Goal: Find contact information: Find contact information

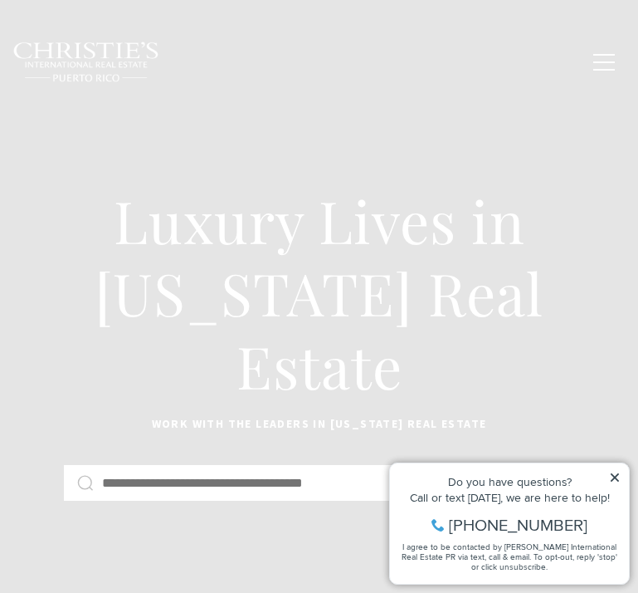
click at [196, 81] on div "Home Search Dorado Beach Rio Grande Humacao Coastal San Juan Guaynabo Puerto Ri…" at bounding box center [318, 62] width 613 height 61
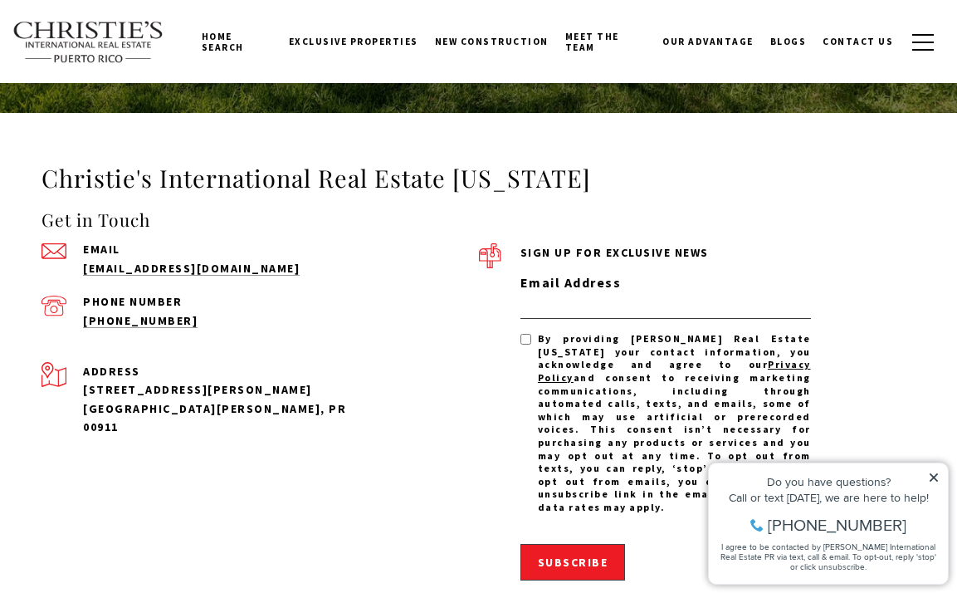
scroll to position [5033, 0]
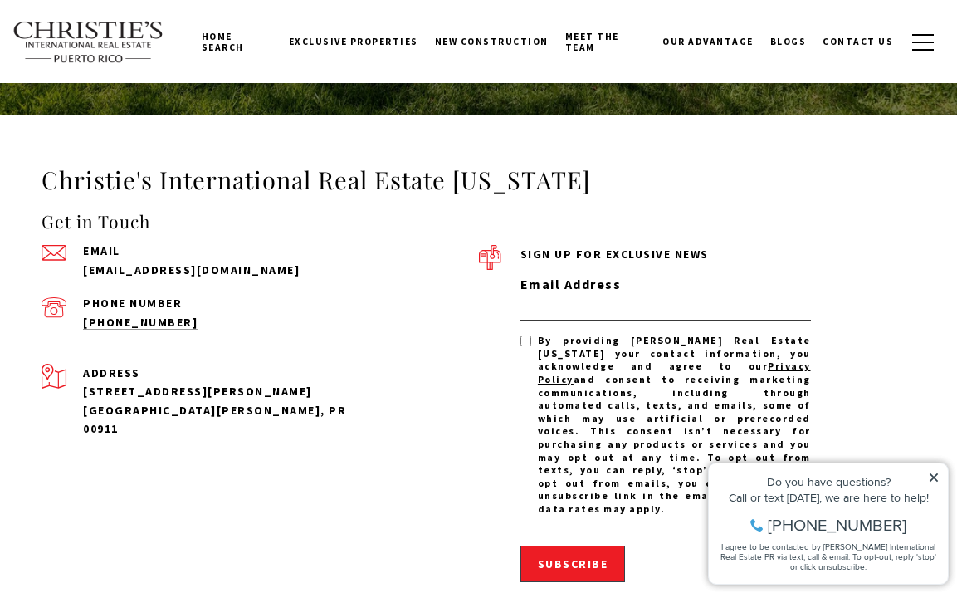
click at [637, 334] on span "By providing Christie's Real Estate Puerto Rico your contact information, you a…" at bounding box center [674, 424] width 273 height 181
click at [276, 245] on div "Email admin@cirepr.com" at bounding box center [208, 262] width 332 height 34
drag, startPoint x: 253, startPoint y: 191, endPoint x: 75, endPoint y: 186, distance: 178.5
click at [75, 245] on div "Email admin@cirepr.com" at bounding box center [208, 262] width 332 height 34
copy link "[EMAIL_ADDRESS][DOMAIN_NAME]"
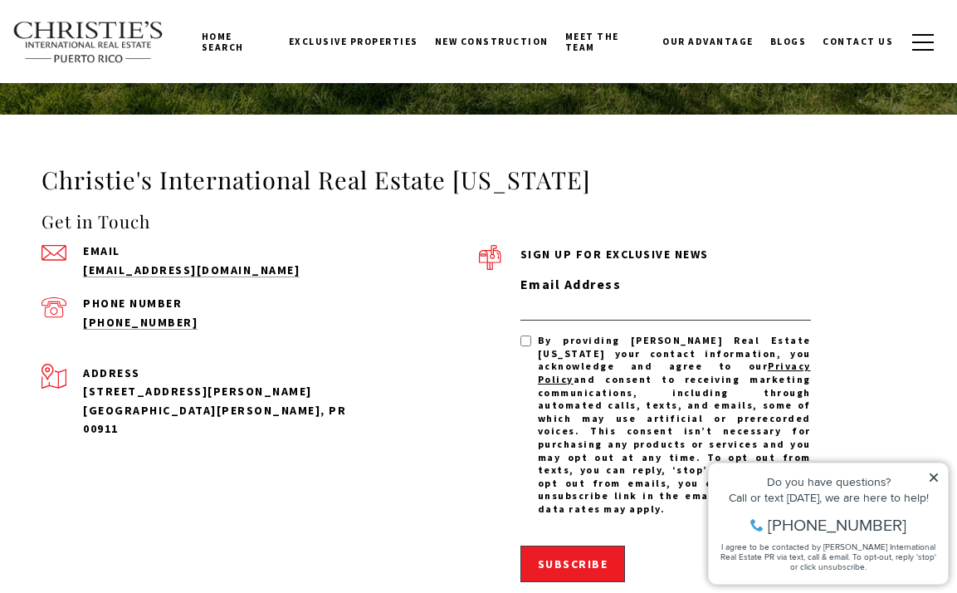
click at [233, 259] on div "Get in Touch Email admin@cirepr.com Phone Number (939) 337-3000 Address 1904 Mc…" at bounding box center [260, 430] width 437 height 444
drag, startPoint x: 224, startPoint y: 240, endPoint x: 71, endPoint y: 241, distance: 152.7
click at [71, 297] on div "Phone Number (939) 337-3000" at bounding box center [208, 314] width 332 height 34
copy link "[PHONE_NUMBER]"
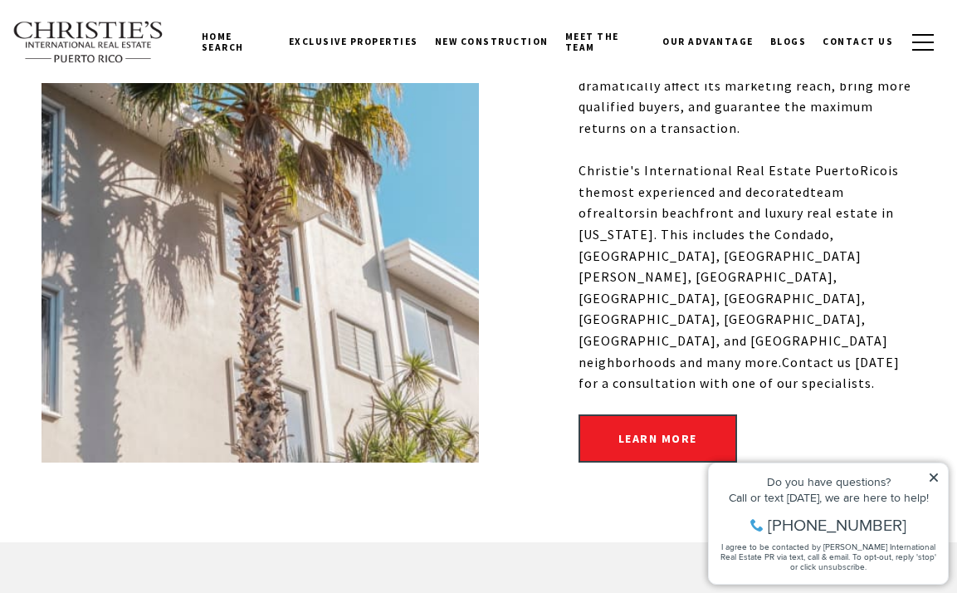
scroll to position [834, 0]
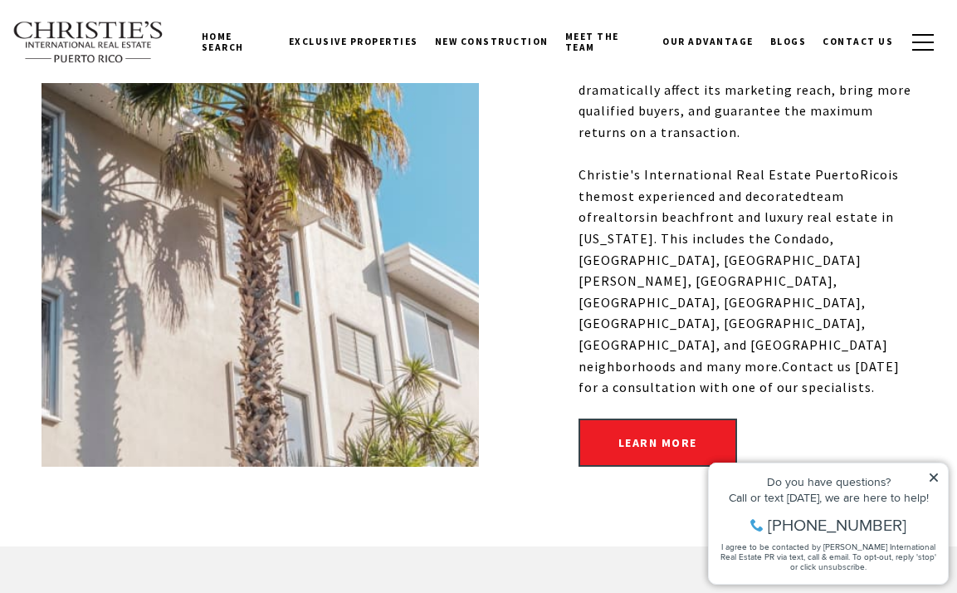
click at [596, 36] on link "Meet the Team" at bounding box center [605, 42] width 97 height 52
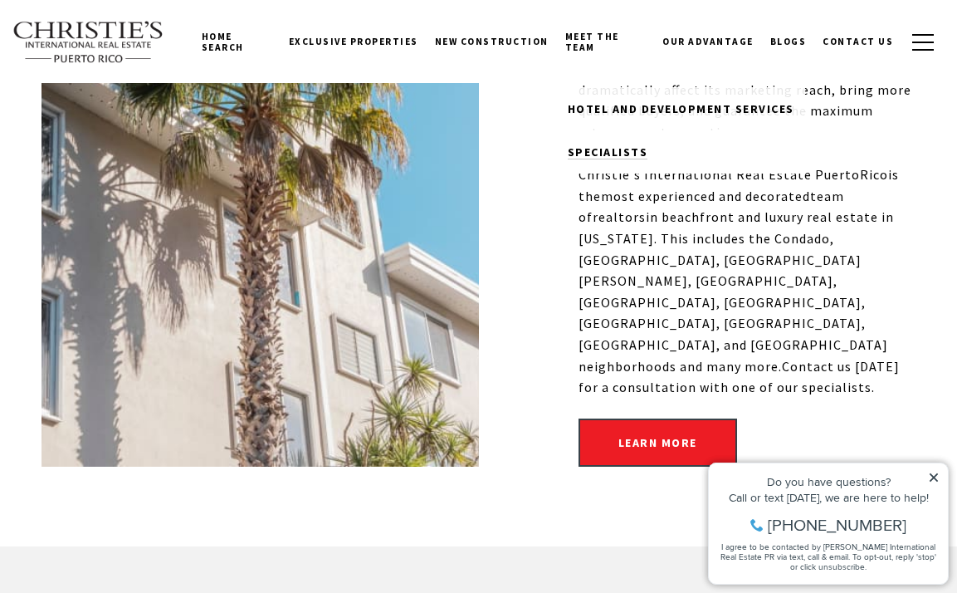
click at [603, 134] on link "Specialists" at bounding box center [681, 151] width 248 height 43
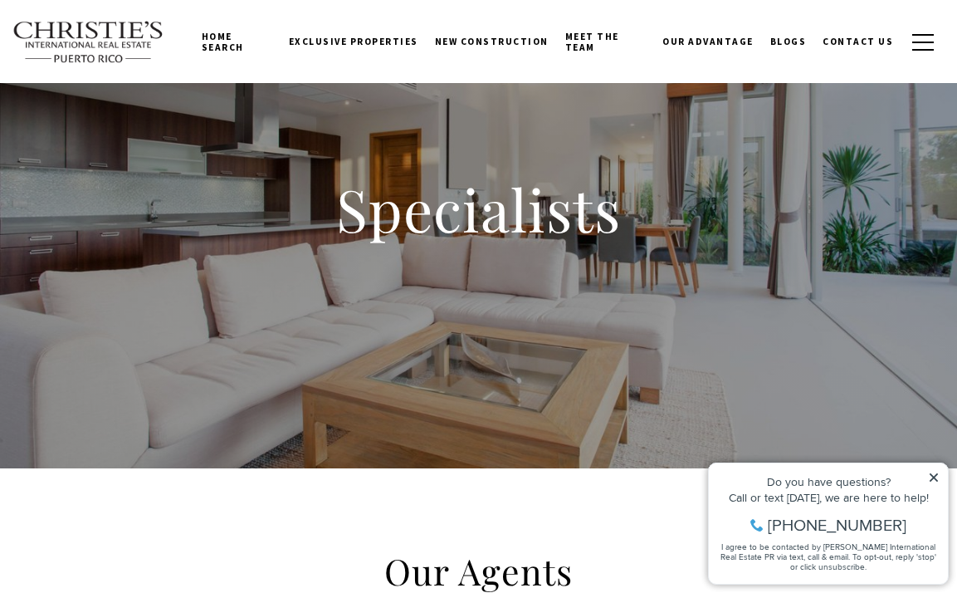
click at [586, 277] on div "Specialists" at bounding box center [478, 219] width 957 height 498
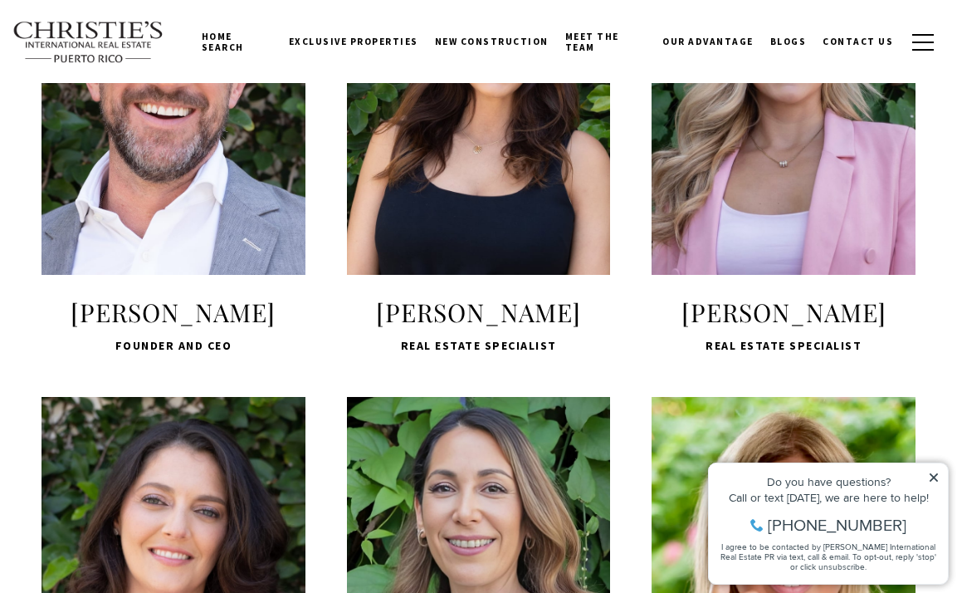
scroll to position [696, 0]
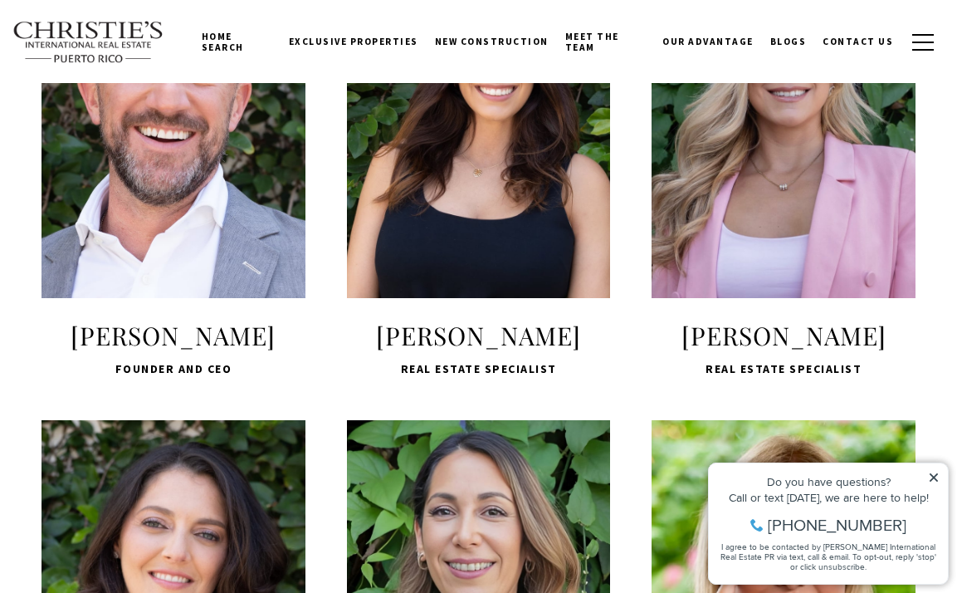
click at [136, 214] on span "LEARN MORE" at bounding box center [173, 216] width 221 height 48
click at [496, 206] on span "LEARN MORE" at bounding box center [479, 216] width 221 height 48
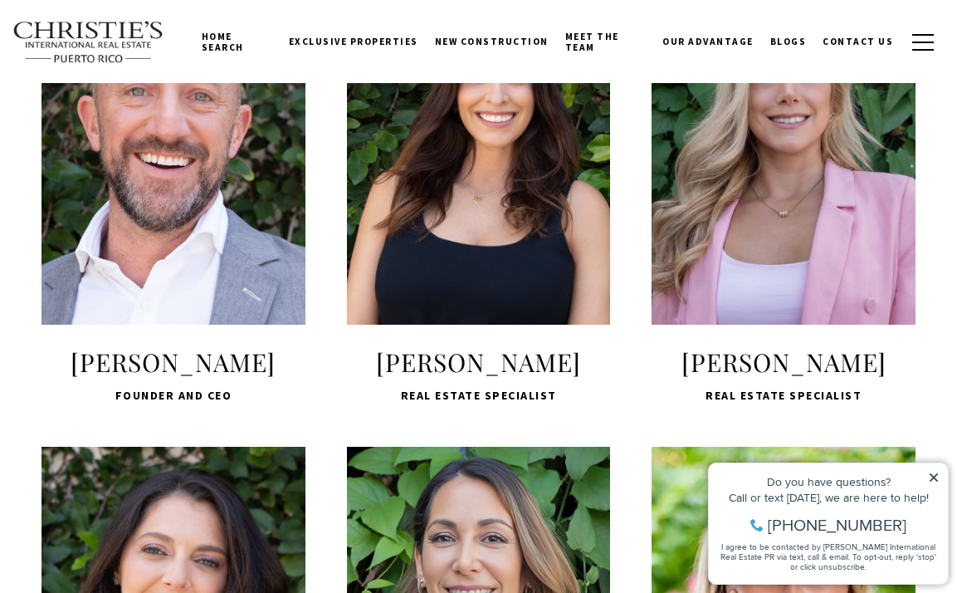
scroll to position [664, 0]
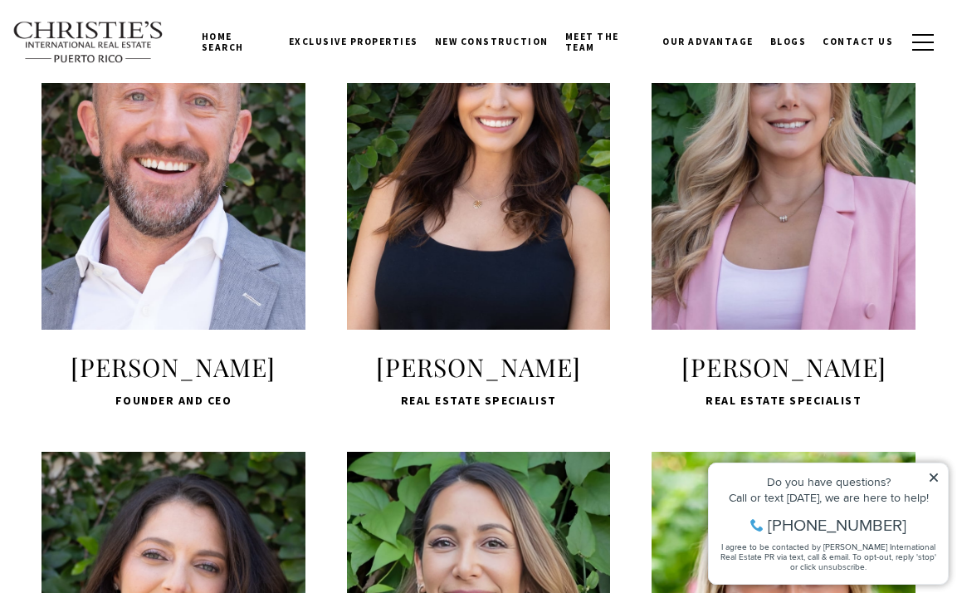
click at [756, 253] on span "LEARN MORE" at bounding box center [783, 247] width 221 height 48
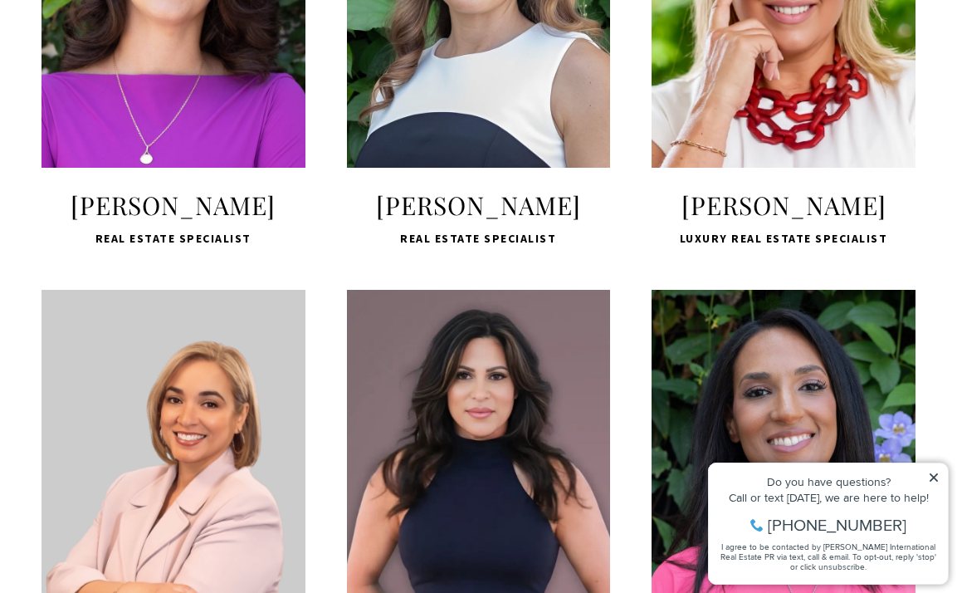
scroll to position [1292, 0]
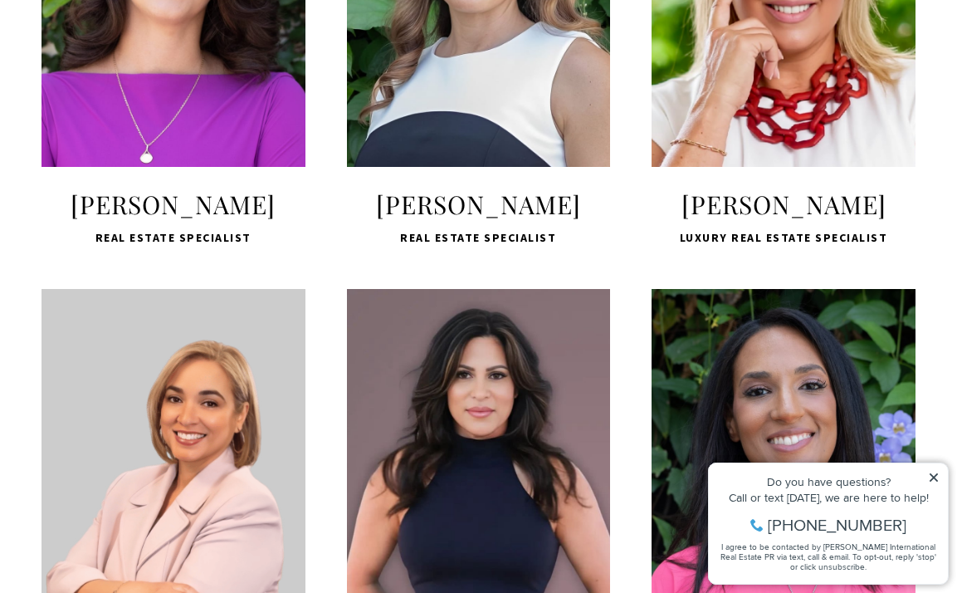
drag, startPoint x: 149, startPoint y: 245, endPoint x: 143, endPoint y: 10, distance: 235.0
click at [437, 109] on span "LEARN MORE" at bounding box center [479, 85] width 221 height 48
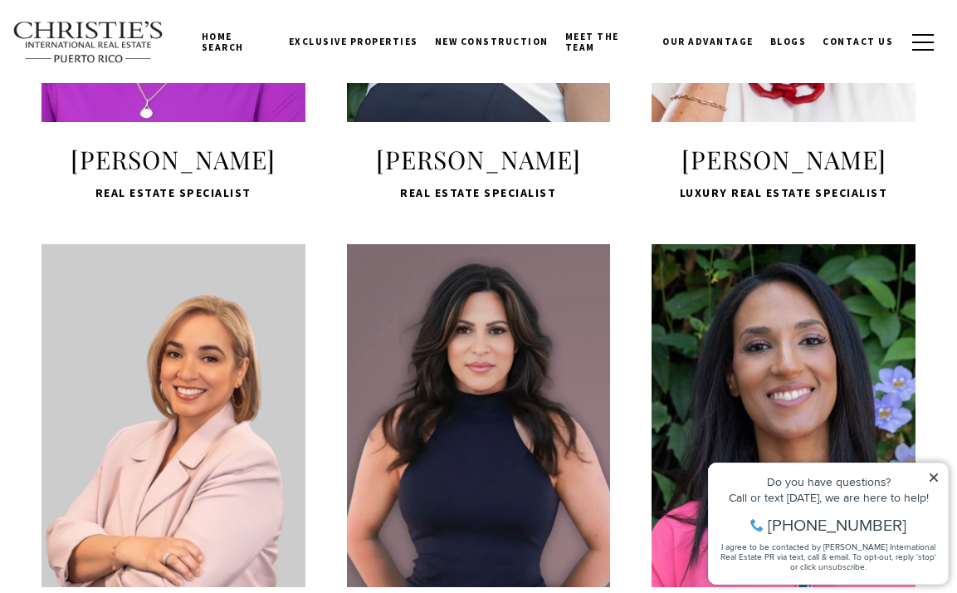
scroll to position [1340, 0]
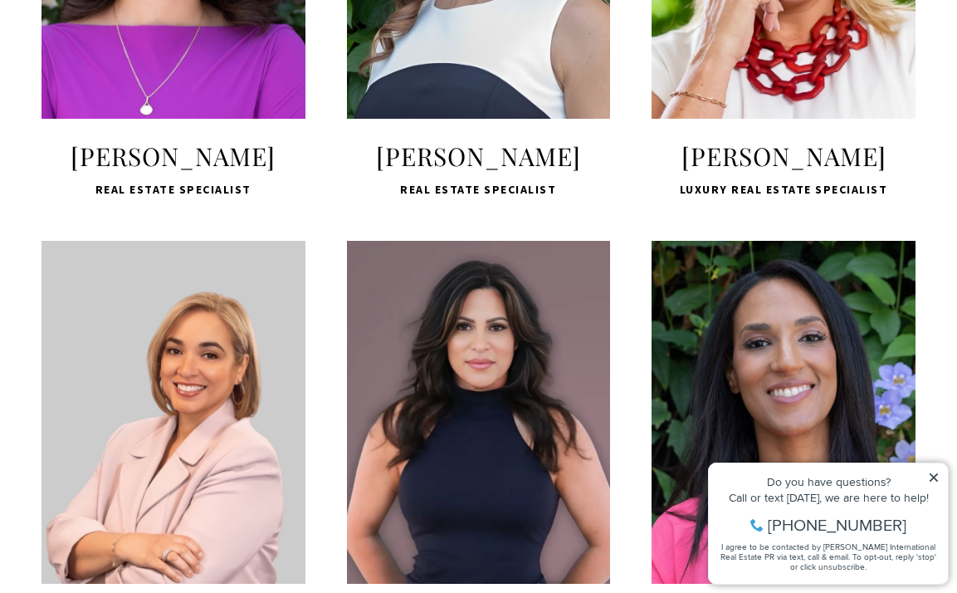
click at [785, 61] on span "LEARN MORE" at bounding box center [783, 36] width 221 height 48
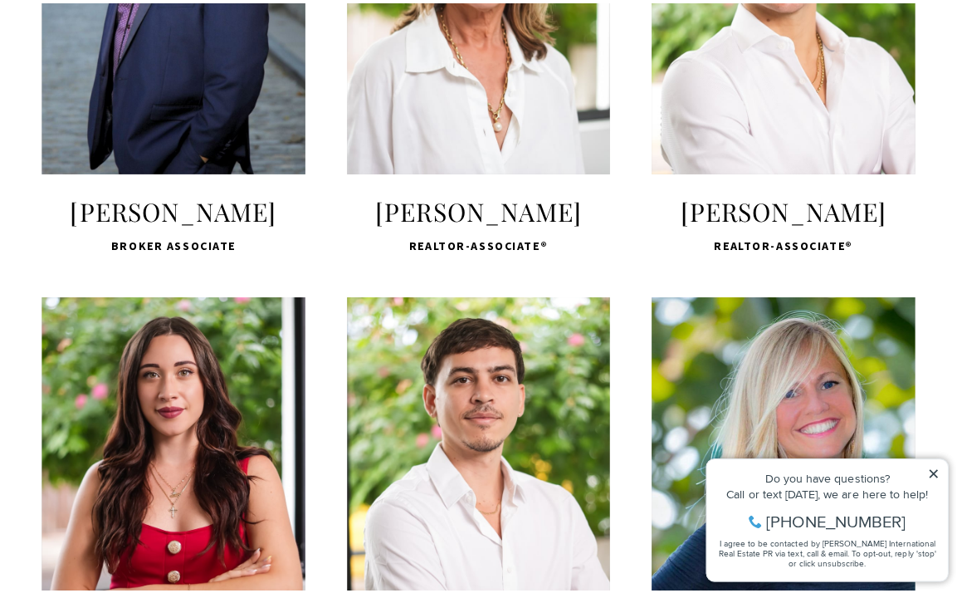
scroll to position [2677, 0]
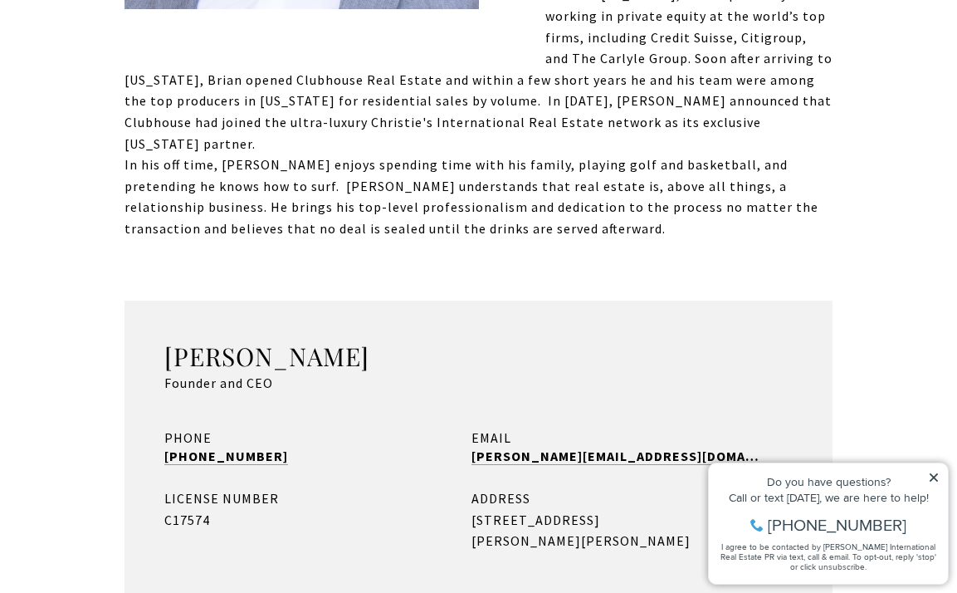
scroll to position [912, 0]
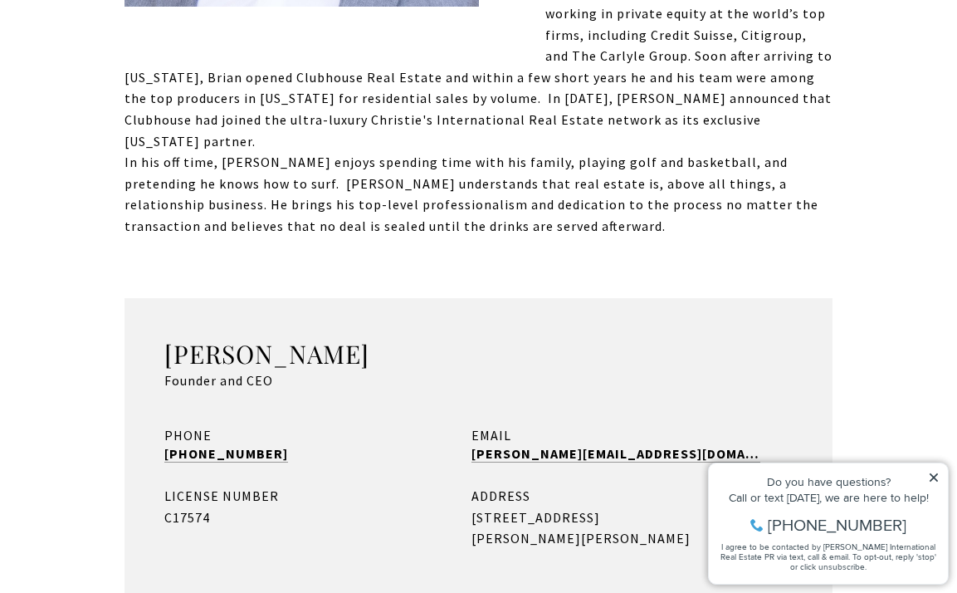
click at [305, 425] on div "PHONE" at bounding box center [309, 436] width 290 height 22
drag, startPoint x: 293, startPoint y: 378, endPoint x: 101, endPoint y: 378, distance: 191.7
click at [101, 378] on div "Meet [PERSON_NAME] holds a bachelor's degree in Accounting from [GEOGRAPHIC_DAT…" at bounding box center [478, 161] width 957 height 1150
copy link "[PHONE_NUMBER]"
drag, startPoint x: 612, startPoint y: 384, endPoint x: 466, endPoint y: 383, distance: 145.3
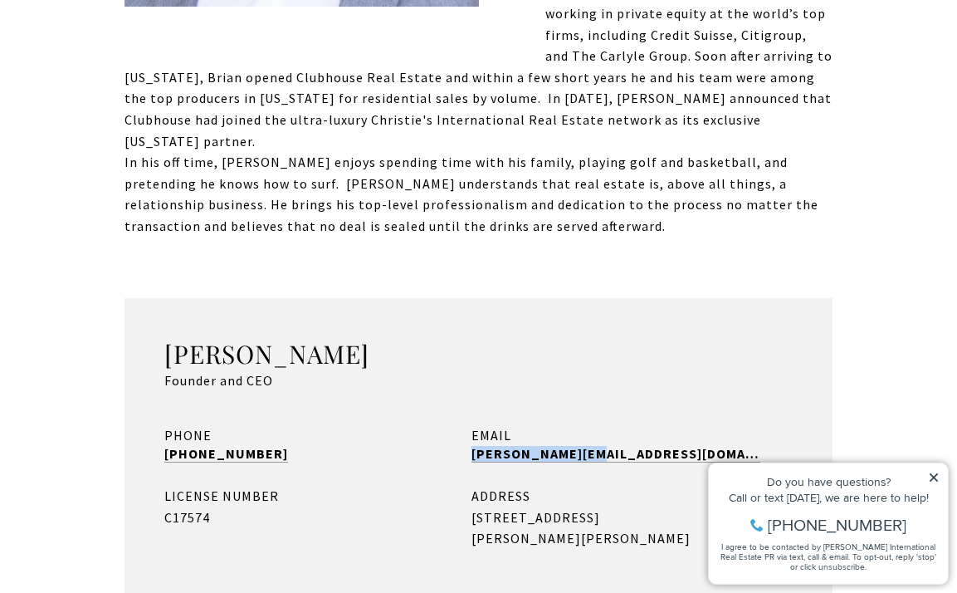
click at [466, 425] on div "PHONE [PHONE_NUMBER] EMAIL [PERSON_NAME][EMAIL_ADDRESS][DOMAIN_NAME] LICENSE NU…" at bounding box center [478, 487] width 628 height 125
copy link "[PERSON_NAME][EMAIL_ADDRESS][DOMAIN_NAME]"
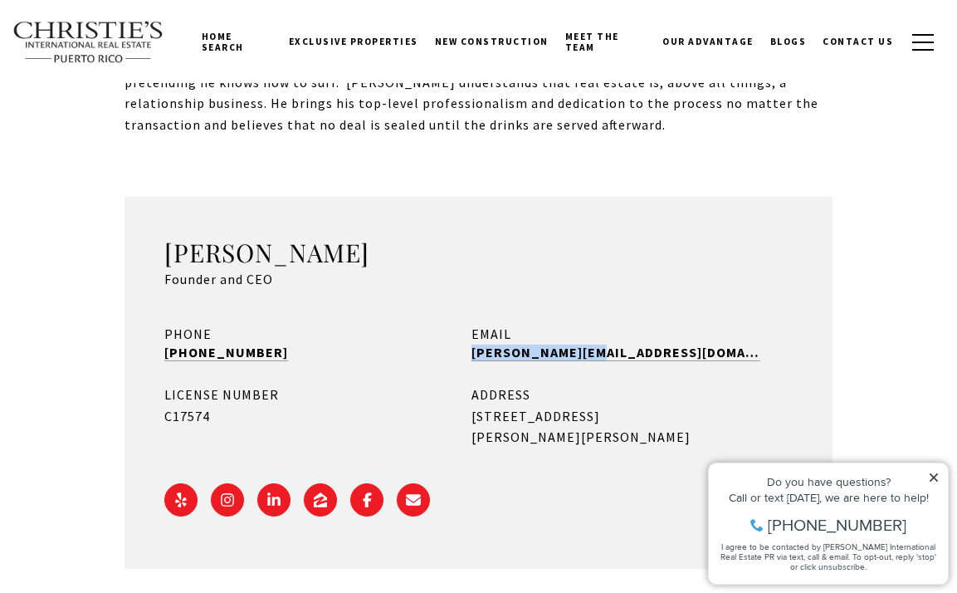
scroll to position [1012, 0]
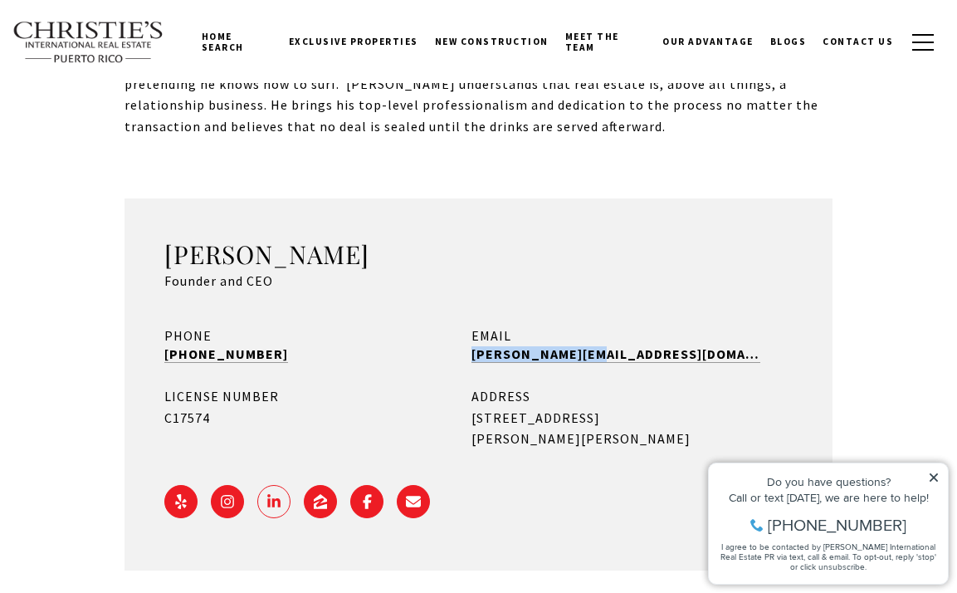
click at [261, 485] on link "LINKEDIN - open in a new tab" at bounding box center [273, 501] width 33 height 33
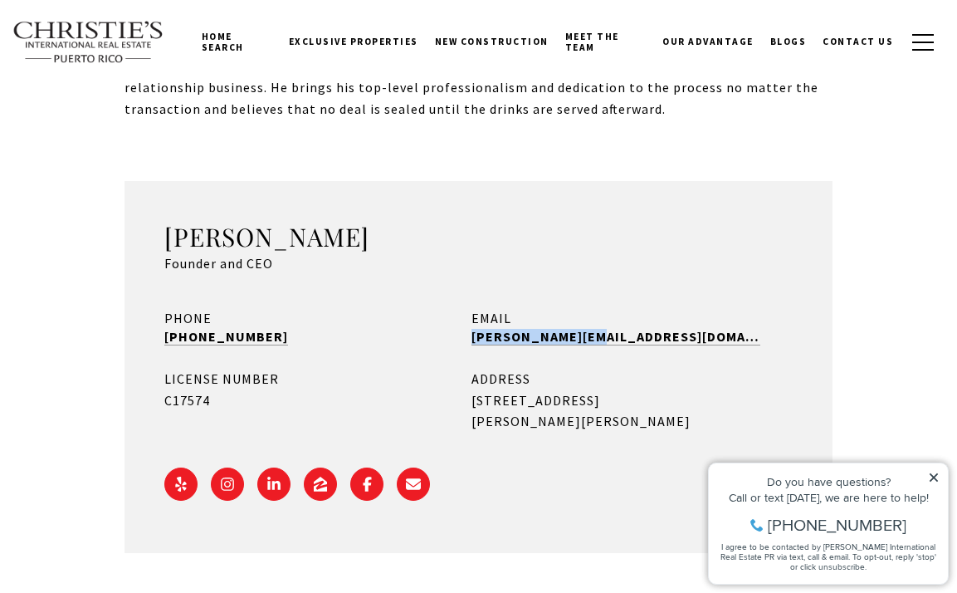
scroll to position [1036, 0]
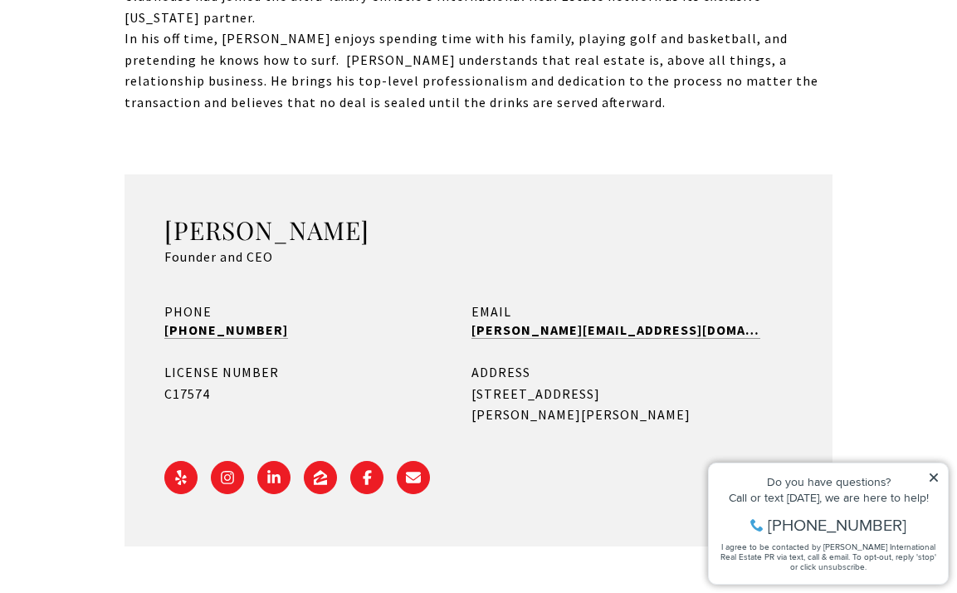
click at [233, 362] on div "LICENSE NUMBER" at bounding box center [309, 373] width 290 height 22
drag, startPoint x: 222, startPoint y: 325, endPoint x: 141, endPoint y: 304, distance: 84.0
click at [141, 304] on div "Brian Aronson Founder and CEO PHONE (787) 400-0699 EMAIL brian@cirepr.com LICEN…" at bounding box center [479, 360] width 708 height 372
copy div "LICENSE NUMBER C17574"
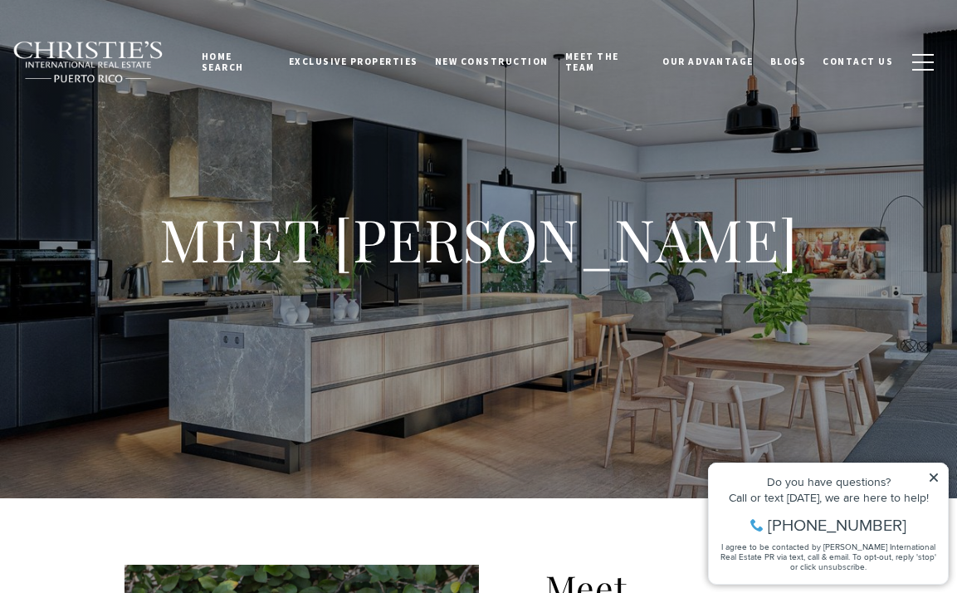
click at [475, 476] on div "MEET Nicole Santiago" at bounding box center [478, 249] width 957 height 498
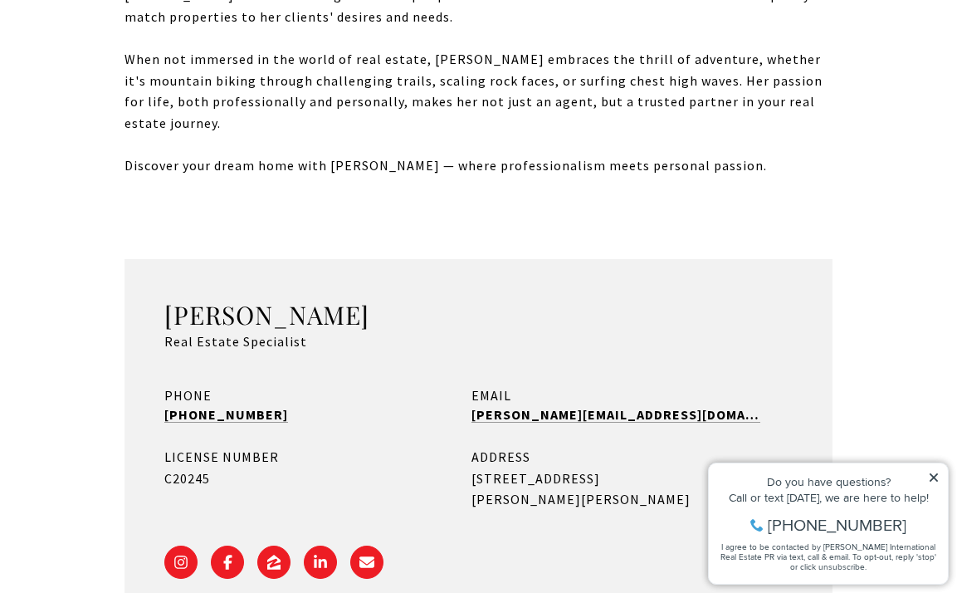
scroll to position [1185, 0]
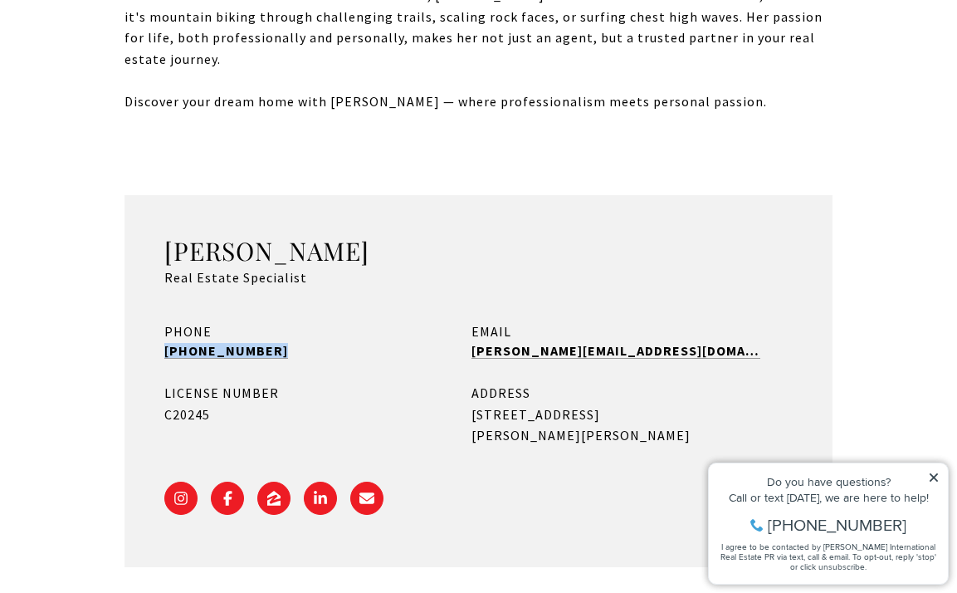
drag, startPoint x: 302, startPoint y: 283, endPoint x: 157, endPoint y: 282, distance: 145.3
click at [157, 282] on div "Nicole Santiago Real Estate Specialist PHONE (503) 250-2254 EMAIL nicole@cirepr…" at bounding box center [479, 381] width 708 height 372
copy link "(503) 250-2254"
drag, startPoint x: 628, startPoint y: 274, endPoint x: 468, endPoint y: 281, distance: 159.5
click at [468, 321] on div "PHONE (503) 250-2254 EMAIL nicole@cirepr.com LICENSE NUMBER C20245 ADDRESS 1904…" at bounding box center [478, 383] width 628 height 125
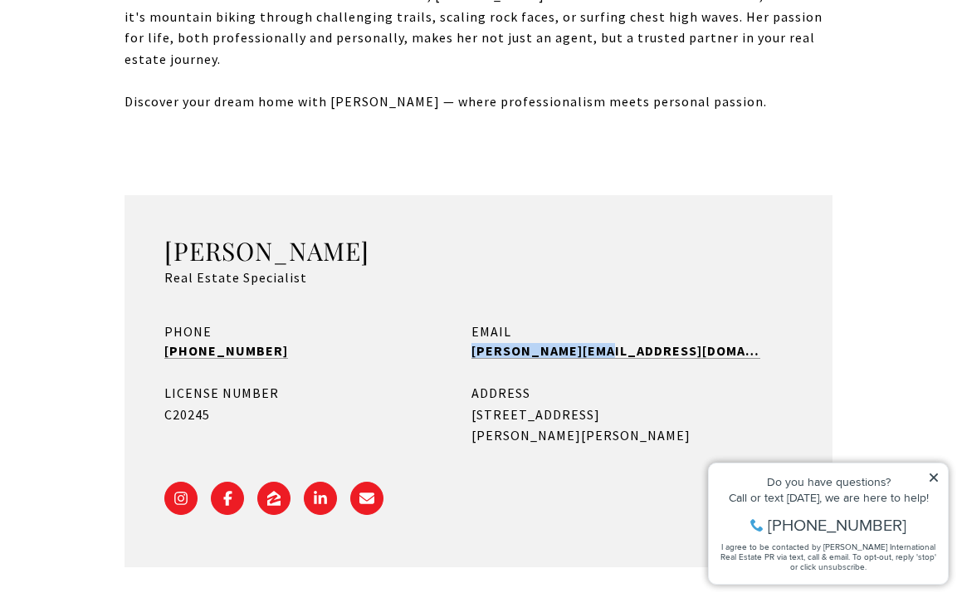
copy link "nicole@cirepr.com"
click at [320, 491] on span "LINKEDIN - open in a new tab" at bounding box center [320, 498] width 15 height 15
click at [201, 383] on div "LICENSE NUMBER C20245" at bounding box center [309, 415] width 290 height 64
drag, startPoint x: 237, startPoint y: 334, endPoint x: 122, endPoint y: 320, distance: 116.2
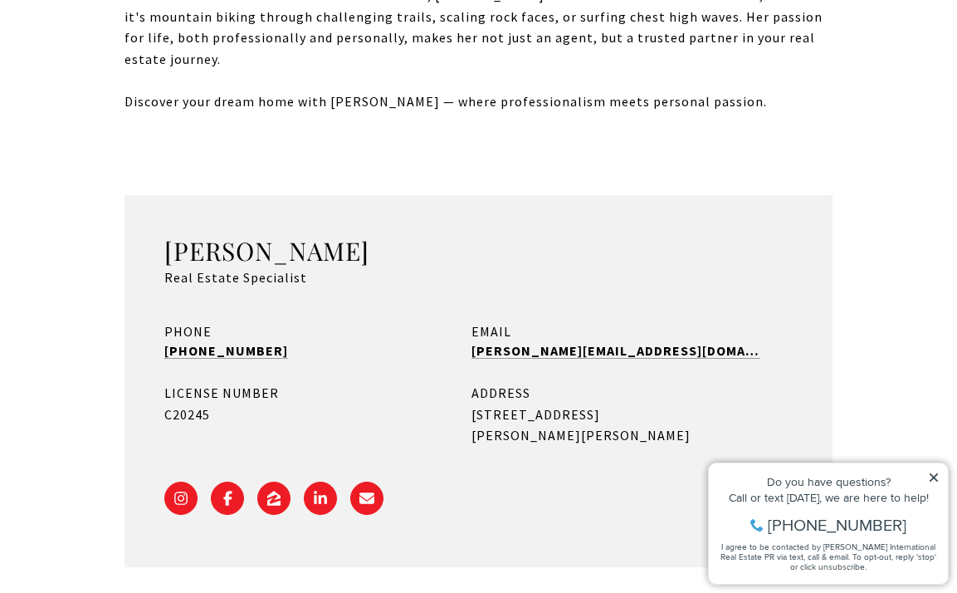
copy div "LICENSE NUMBER C20245"
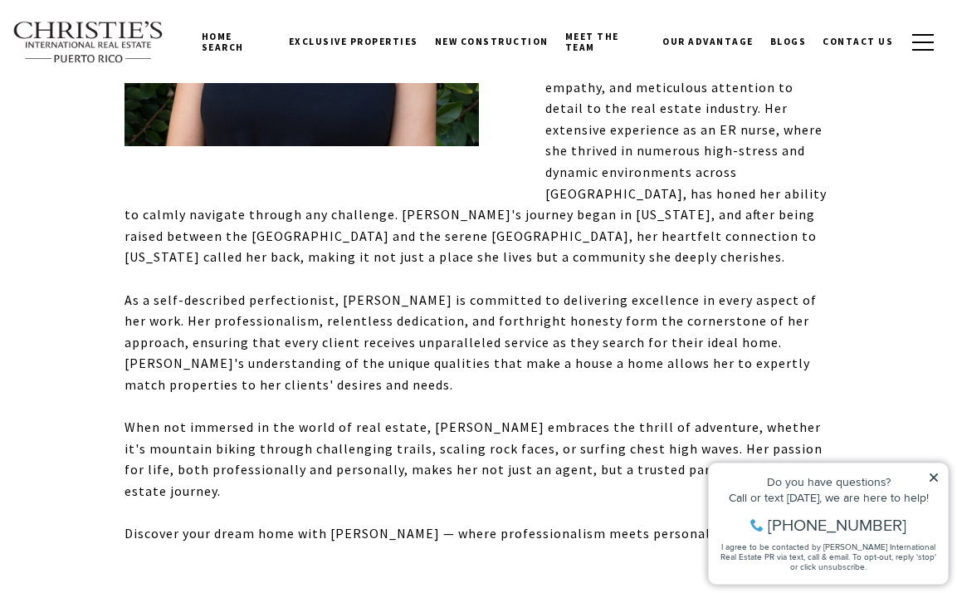
scroll to position [626, 0]
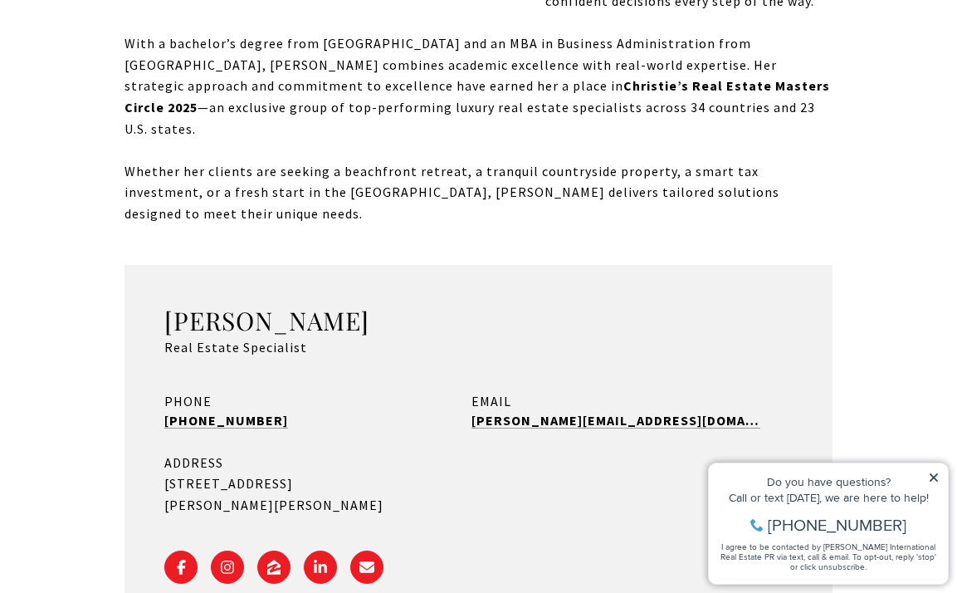
scroll to position [927, 0]
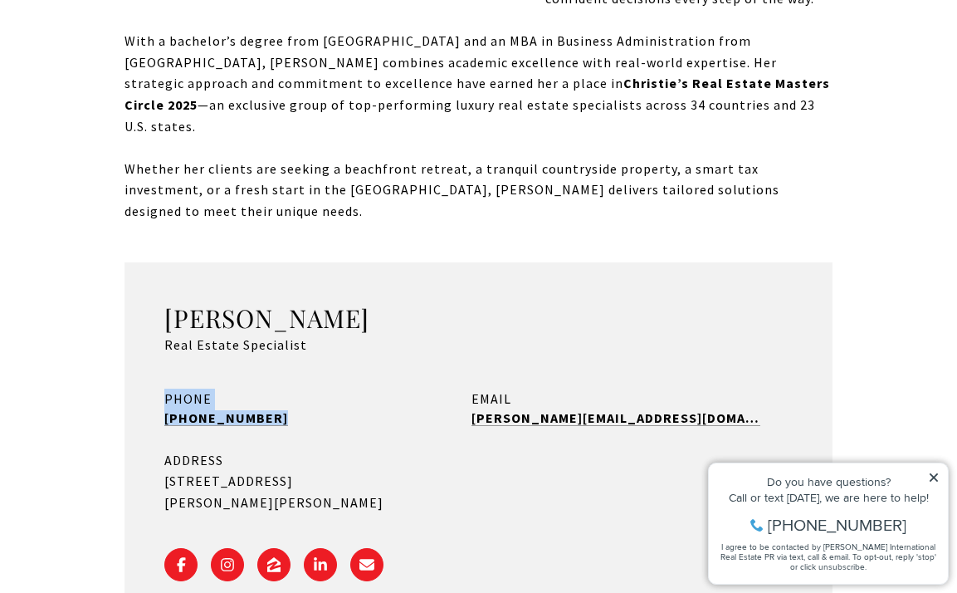
drag, startPoint x: 287, startPoint y: 328, endPoint x: 148, endPoint y: 316, distance: 139.9
click at [148, 316] on div "Melanie Gigante Real Estate Specialist PHONE (831) 920-7133 EMAIL melanie@cirep…" at bounding box center [479, 448] width 708 height 372
click at [206, 450] on div "ADDRESS" at bounding box center [278, 461] width 229 height 22
drag, startPoint x: 303, startPoint y: 325, endPoint x: 156, endPoint y: 325, distance: 146.9
click at [156, 325] on div "Melanie Gigante Real Estate Specialist PHONE (831) 920-7133 EMAIL melanie@cirep…" at bounding box center [479, 448] width 708 height 372
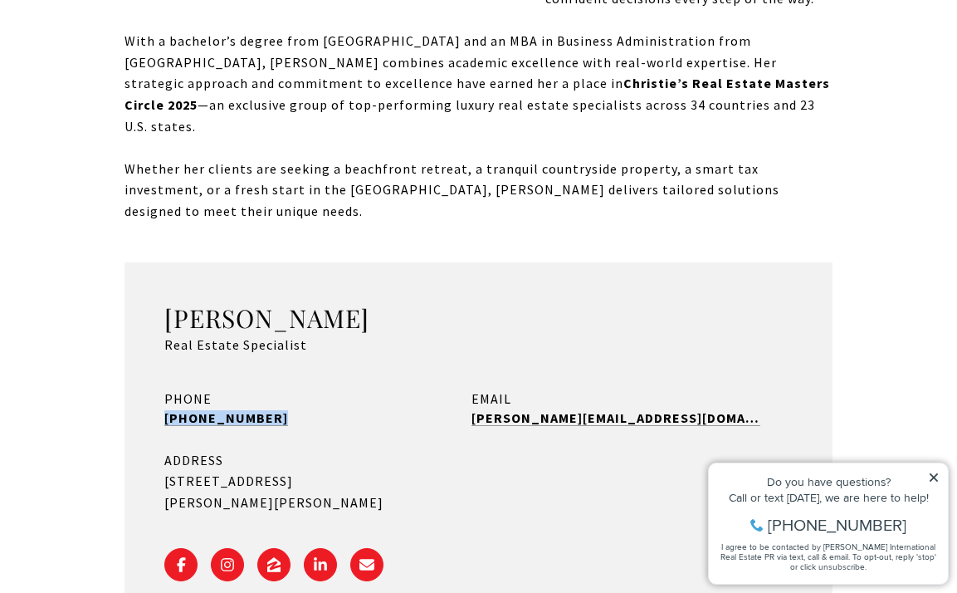
copy link "(831) 920-7133"
click at [665, 388] on div "EMAIL melanie@cirepr.com" at bounding box center [616, 410] width 290 height 44
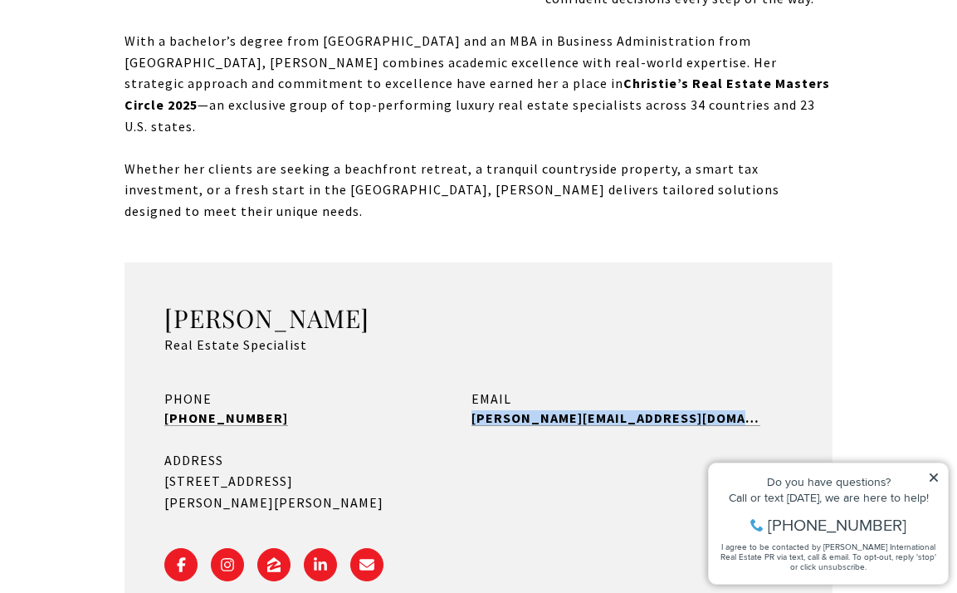
drag, startPoint x: 665, startPoint y: 329, endPoint x: 476, endPoint y: 325, distance: 189.3
click at [476, 388] on div "EMAIL melanie@cirepr.com" at bounding box center [616, 410] width 290 height 44
copy div "melanie@cirepr.com"
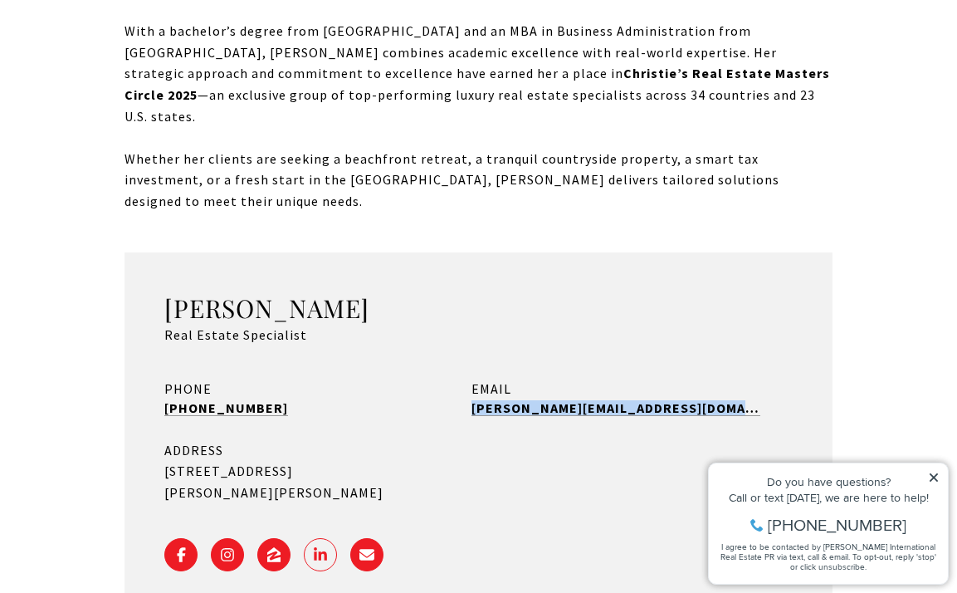
click at [315, 538] on link "LINKEDIN - open in a new tab" at bounding box center [320, 554] width 33 height 33
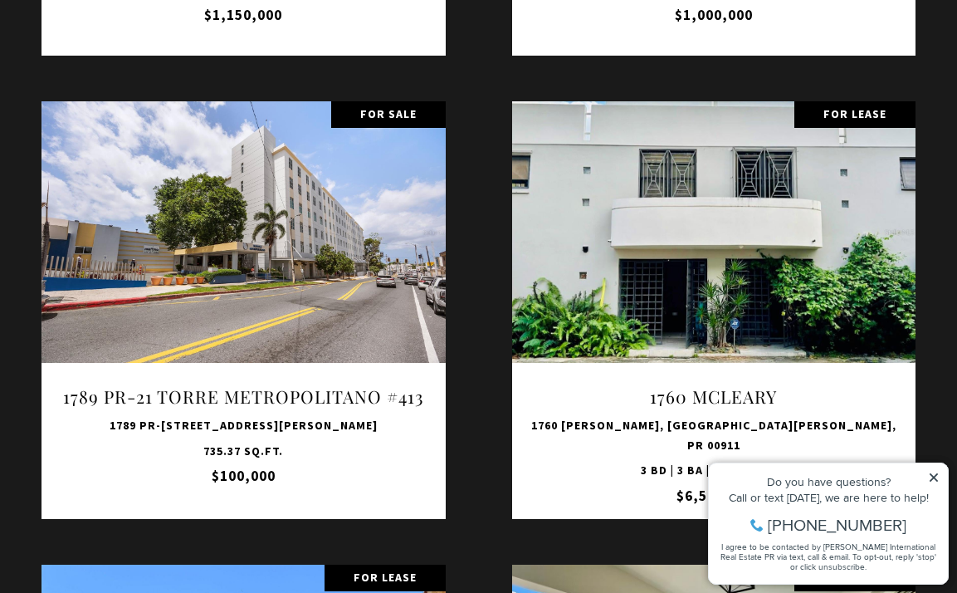
scroll to position [2759, 0]
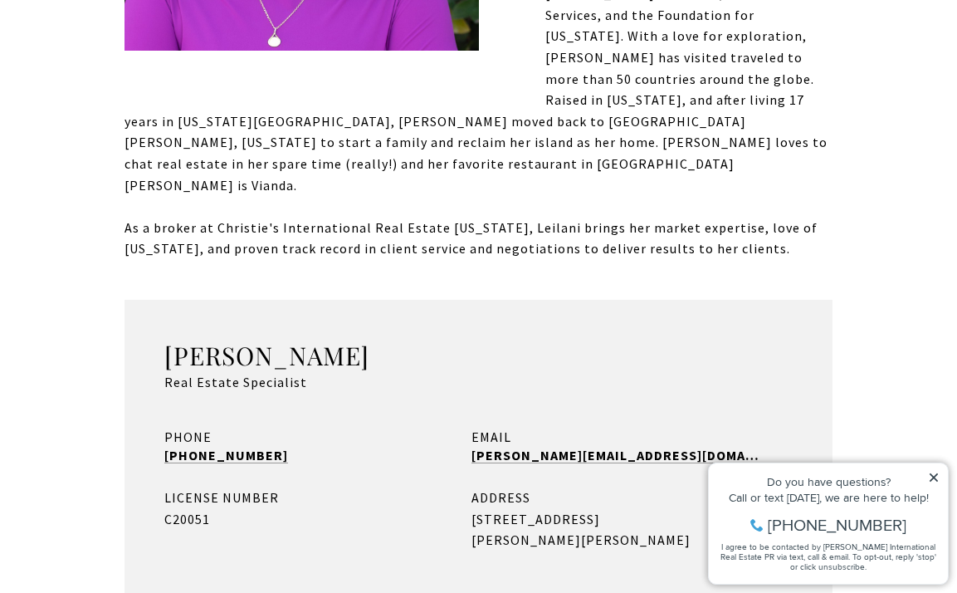
scroll to position [882, 0]
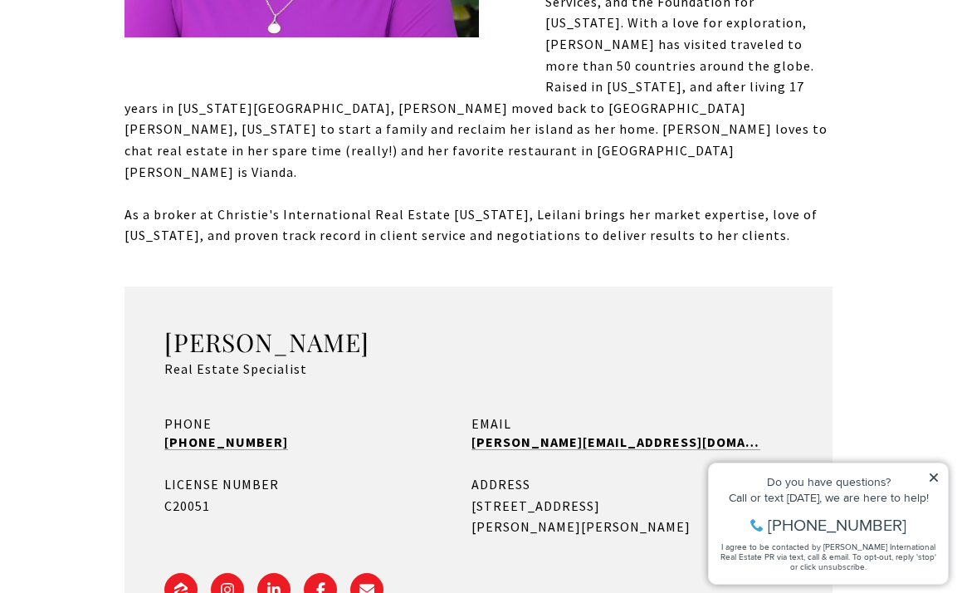
click at [320, 413] on div "PHONE (607) 227-9685" at bounding box center [309, 435] width 290 height 44
drag, startPoint x: 312, startPoint y: 345, endPoint x: 144, endPoint y: 348, distance: 167.7
click at [144, 348] on div "Leilani Geller Real Estate Specialist PHONE (607) 227-9685 EMAIL leilani@cirepr…" at bounding box center [479, 472] width 708 height 372
copy link "(607) 227-9685"
drag, startPoint x: 619, startPoint y: 354, endPoint x: 465, endPoint y: 347, distance: 154.6
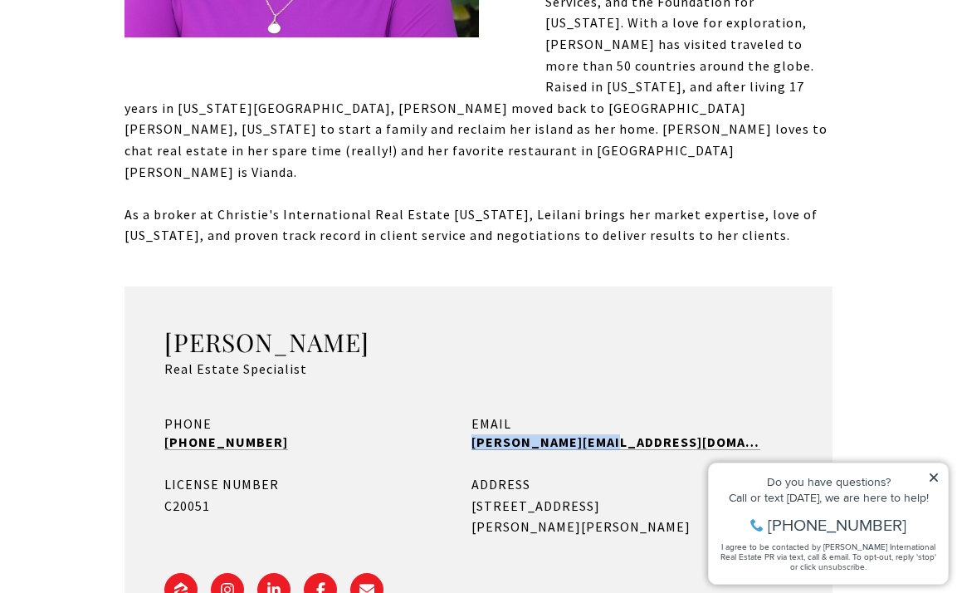
click at [465, 413] on div "PHONE (607) 227-9685 EMAIL leilani@cirepr.com LICENSE NUMBER C20051 ADDRESS 190…" at bounding box center [478, 475] width 628 height 125
copy link "leilani@cirepr.com"
click at [274, 582] on span "LINKEDIN - open in a new tab" at bounding box center [273, 589] width 15 height 15
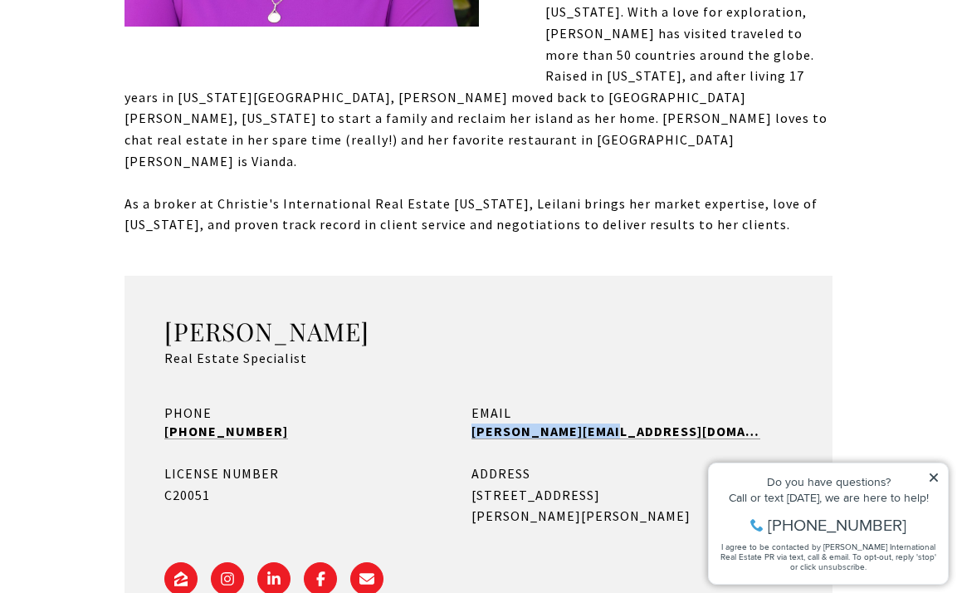
scroll to position [894, 0]
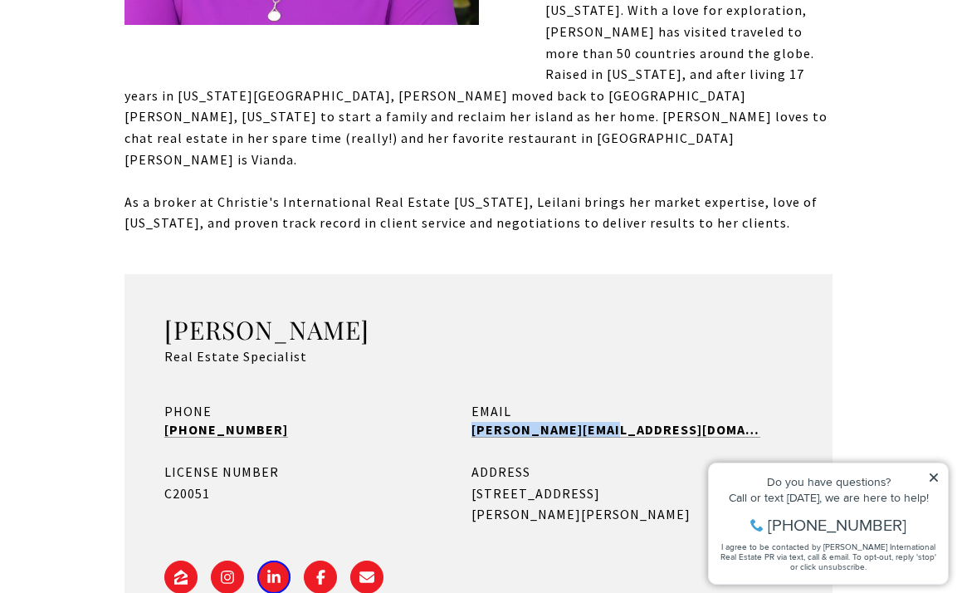
click at [374, 462] on div "LICENSE NUMBER" at bounding box center [309, 473] width 290 height 22
click at [361, 462] on div "LICENSE NUMBER" at bounding box center [309, 473] width 290 height 22
click at [281, 462] on div "LICENSE NUMBER" at bounding box center [309, 473] width 290 height 22
drag, startPoint x: 238, startPoint y: 398, endPoint x: 156, endPoint y: 381, distance: 84.0
click at [156, 381] on div "Leilani Geller Real Estate Specialist PHONE (607) 227-9685 EMAIL leilani@cirepr…" at bounding box center [479, 460] width 708 height 372
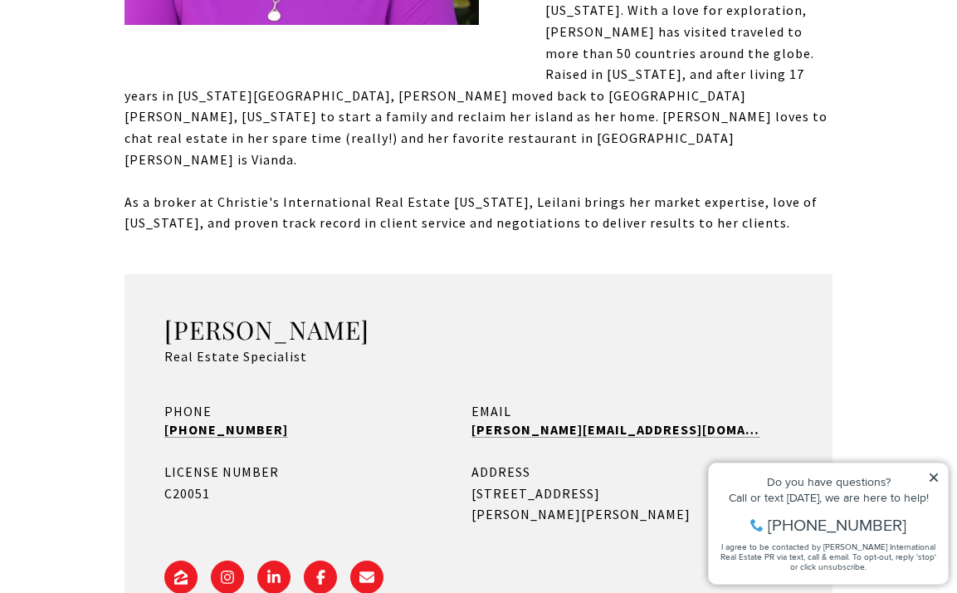
copy div "LICENSE NUMBER C20051"
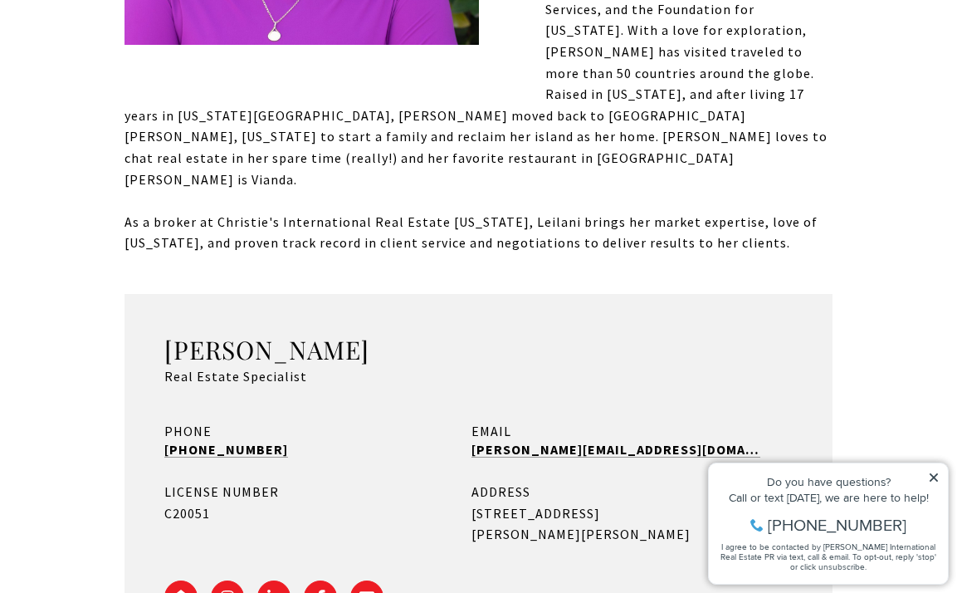
scroll to position [872, 0]
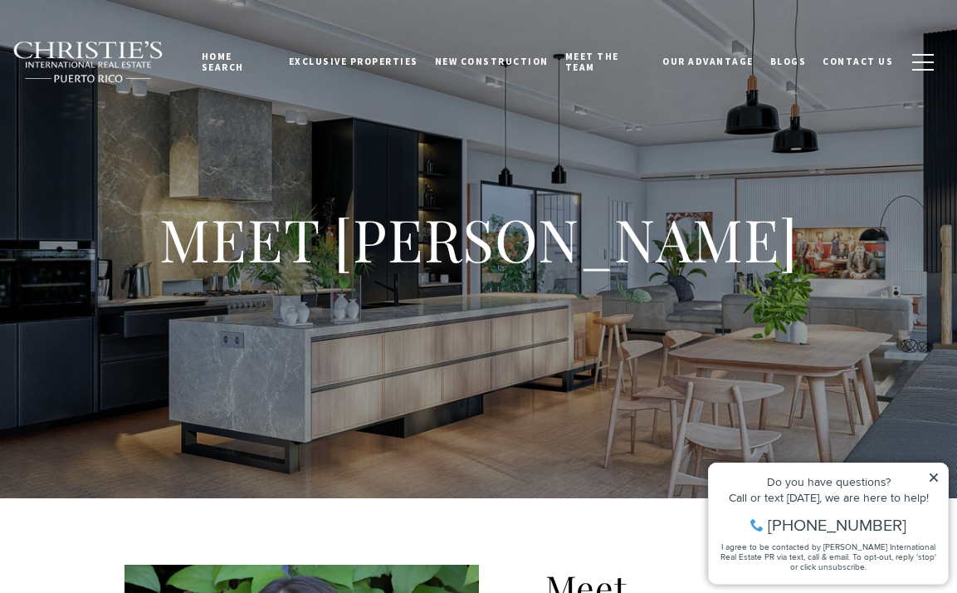
click at [396, 427] on div "MEET [PERSON_NAME]" at bounding box center [478, 249] width 957 height 498
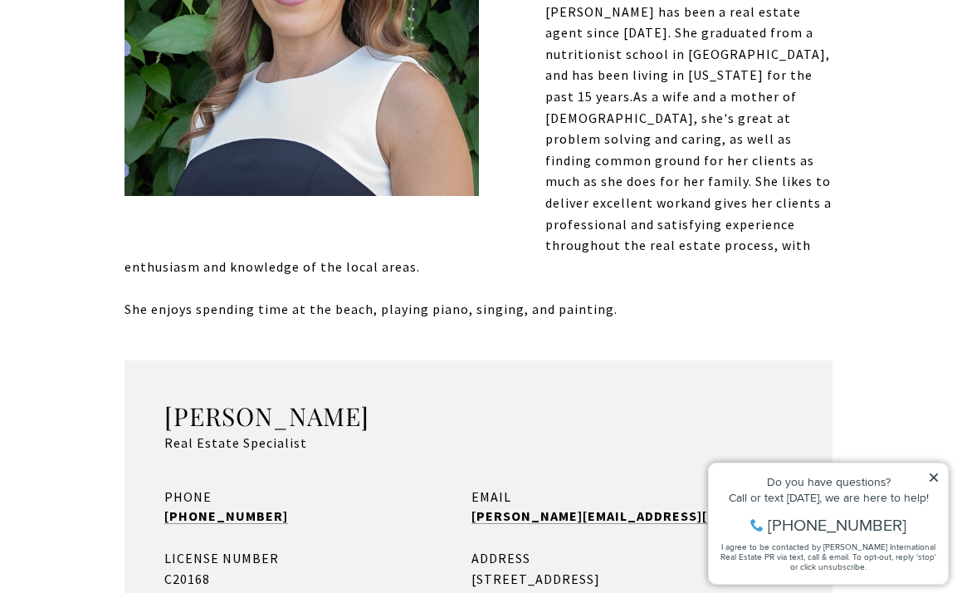
scroll to position [726, 0]
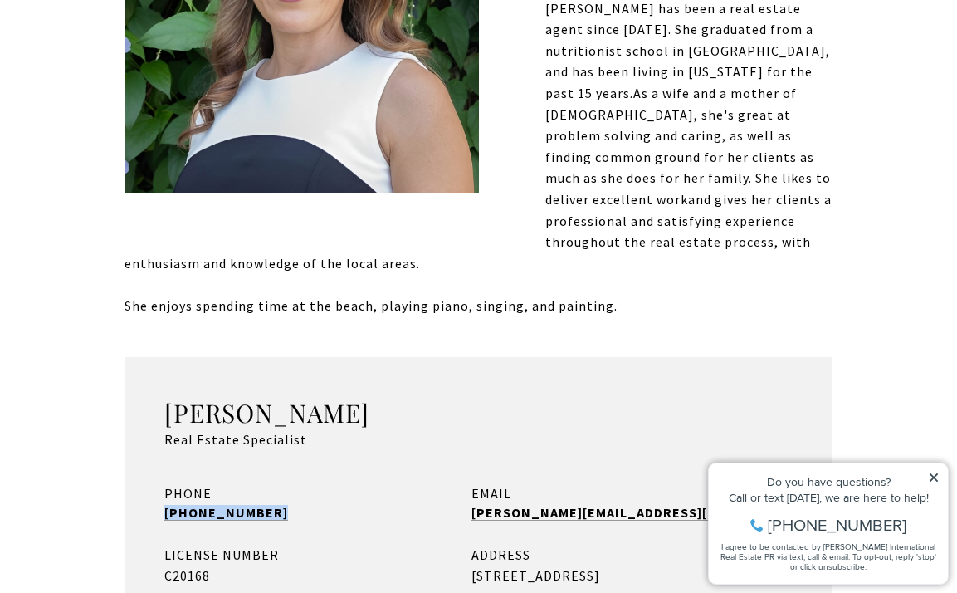
drag, startPoint x: 278, startPoint y: 437, endPoint x: 152, endPoint y: 441, distance: 126.2
click at [152, 441] on div "[PERSON_NAME] Real Estate Specialist PHONE [PHONE_NUMBER] EMAIL [PERSON_NAME][E…" at bounding box center [479, 543] width 708 height 372
copy link "[PHONE_NUMBER]"
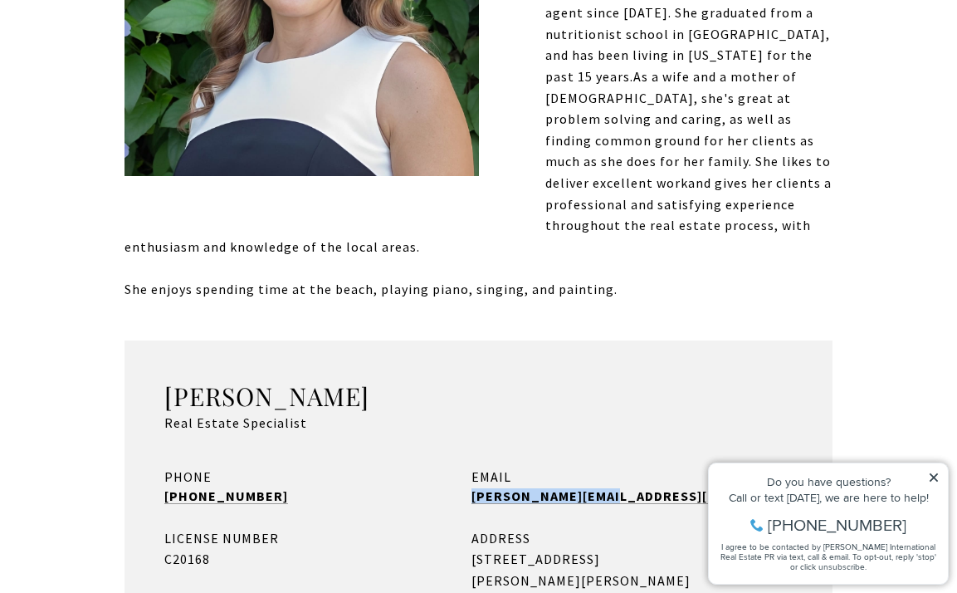
drag, startPoint x: 628, startPoint y: 424, endPoint x: 464, endPoint y: 423, distance: 164.4
click at [464, 466] on div "PHONE [PHONE_NUMBER] EMAIL [PERSON_NAME][EMAIL_ADDRESS][DOMAIN_NAME] LICENSE NU…" at bounding box center [478, 528] width 628 height 125
copy link "[PERSON_NAME][EMAIL_ADDRESS][DOMAIN_NAME]"
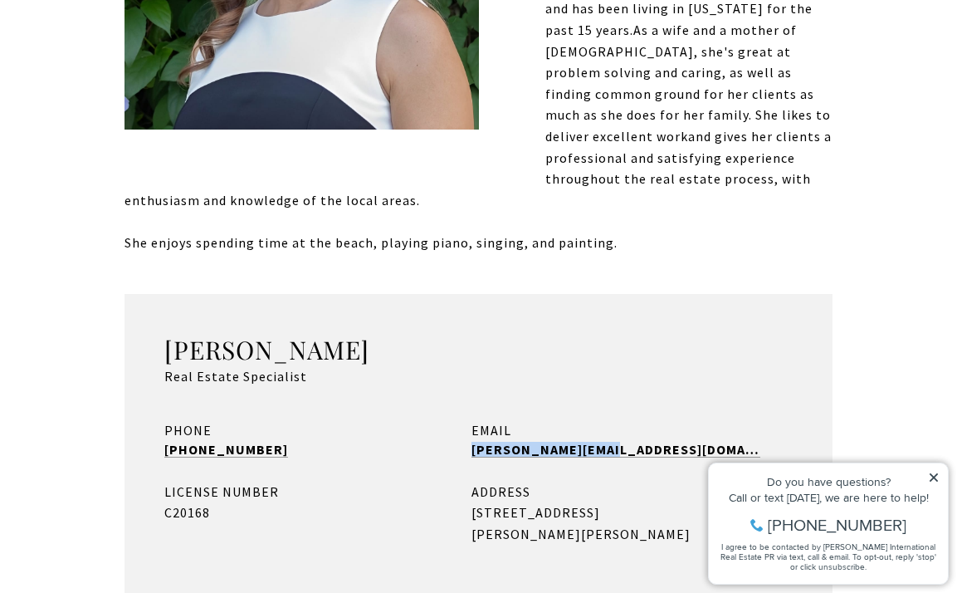
scroll to position [795, 0]
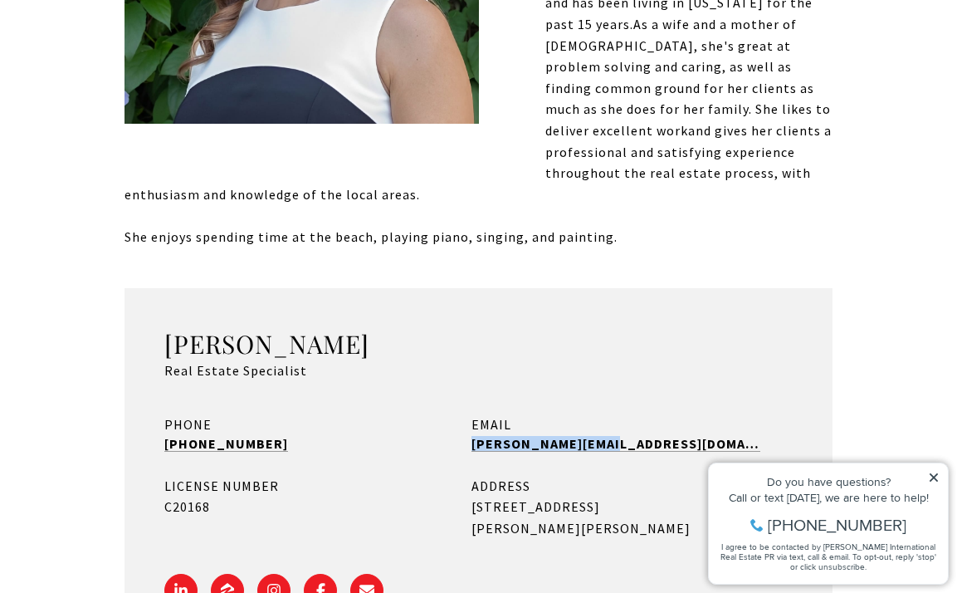
drag, startPoint x: 252, startPoint y: 431, endPoint x: 103, endPoint y: 419, distance: 149.0
click at [103, 419] on div "Meet Marcela Marcela Castellanos has been a real estate agent since 2020. She g…" at bounding box center [478, 214] width 957 height 1023
copy div "LICENSE NUMBER C20168"
click at [188, 574] on link "LINKEDIN - open in a new tab" at bounding box center [180, 590] width 33 height 33
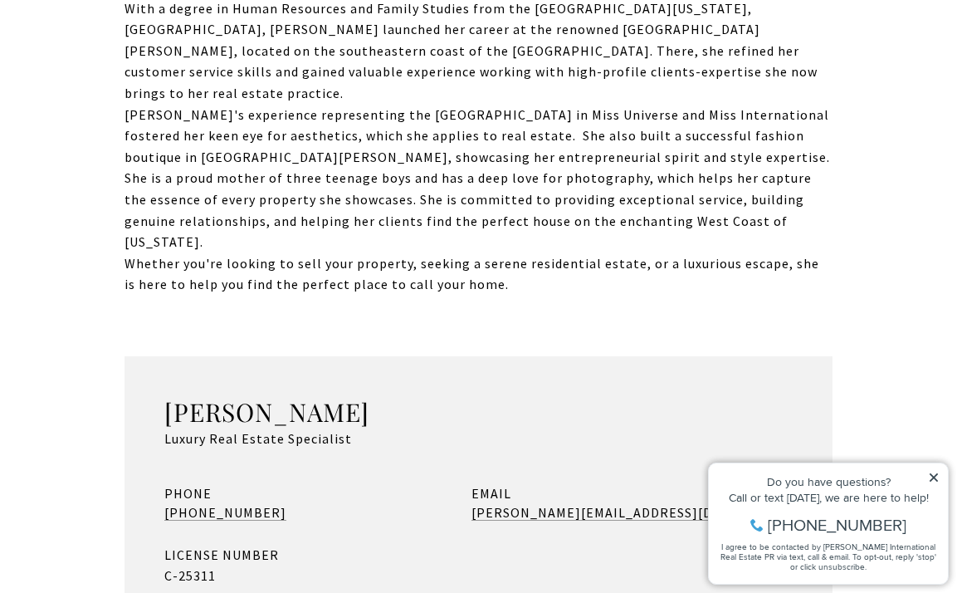
scroll to position [1146, 0]
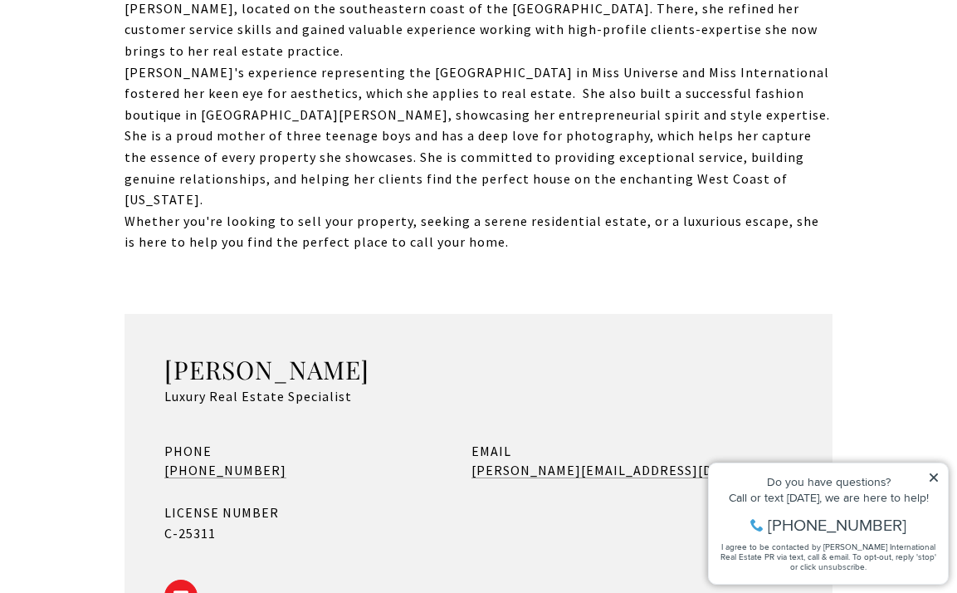
drag, startPoint x: 306, startPoint y: 356, endPoint x: 132, endPoint y: 356, distance: 174.3
click at [132, 356] on div "Sandra Natasha Abreu Luxury Real Estate Specialist PHONE +1 (787) 314-0878 EMAI…" at bounding box center [479, 489] width 708 height 350
copy link "+1 (787) 314-0878"
click at [320, 502] on div "LICENSE NUMBER C-25311" at bounding box center [309, 523] width 290 height 42
drag, startPoint x: 286, startPoint y: 353, endPoint x: 183, endPoint y: 354, distance: 103.8
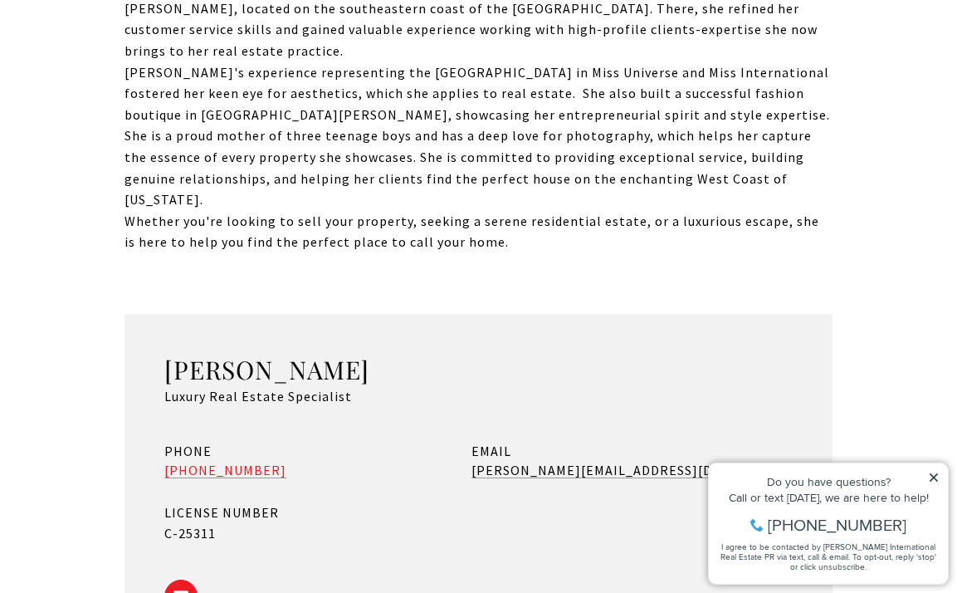
click at [183, 441] on div "PHONE +1 (787) 314-0878" at bounding box center [309, 463] width 290 height 44
copy link "(787) 314-0878"
click at [620, 441] on div "EMAIL sandra@cirepr.com" at bounding box center [616, 463] width 290 height 44
drag, startPoint x: 620, startPoint y: 353, endPoint x: 467, endPoint y: 355, distance: 152.7
click at [467, 441] on div "PHONE +1 (787) 314-0878 EMAIL sandra@cirepr.com LICENSE NUMBER C-25311" at bounding box center [478, 493] width 628 height 104
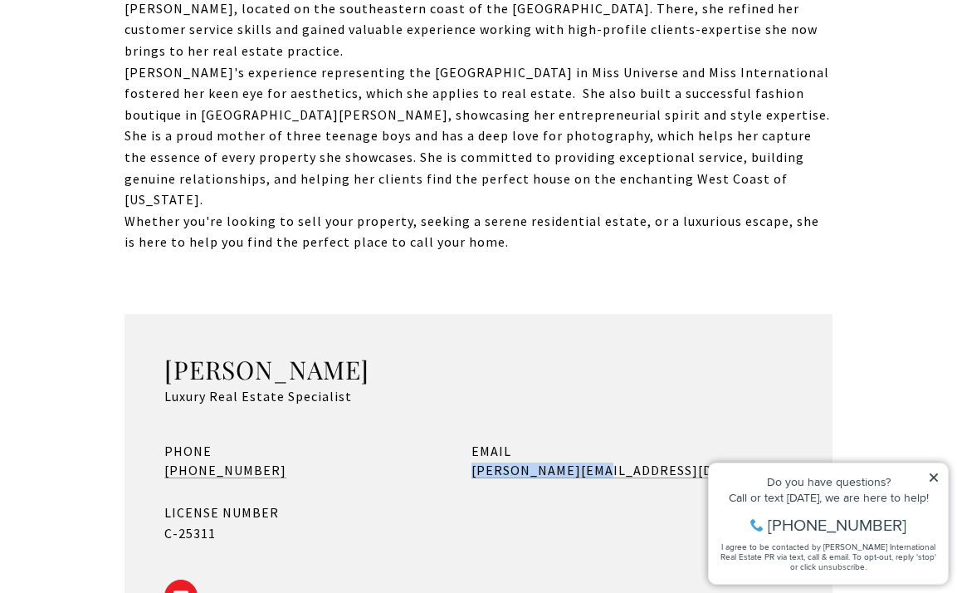
copy link "sandra@cirepr.com"
drag, startPoint x: 266, startPoint y: 416, endPoint x: 120, endPoint y: 400, distance: 147.8
click at [120, 399] on div "Meet Sandra Natasha As a passionate real estate specialist on the stunning West…" at bounding box center [478, 48] width 957 height 1393
copy div "LICENSE NUMBER C-25311"
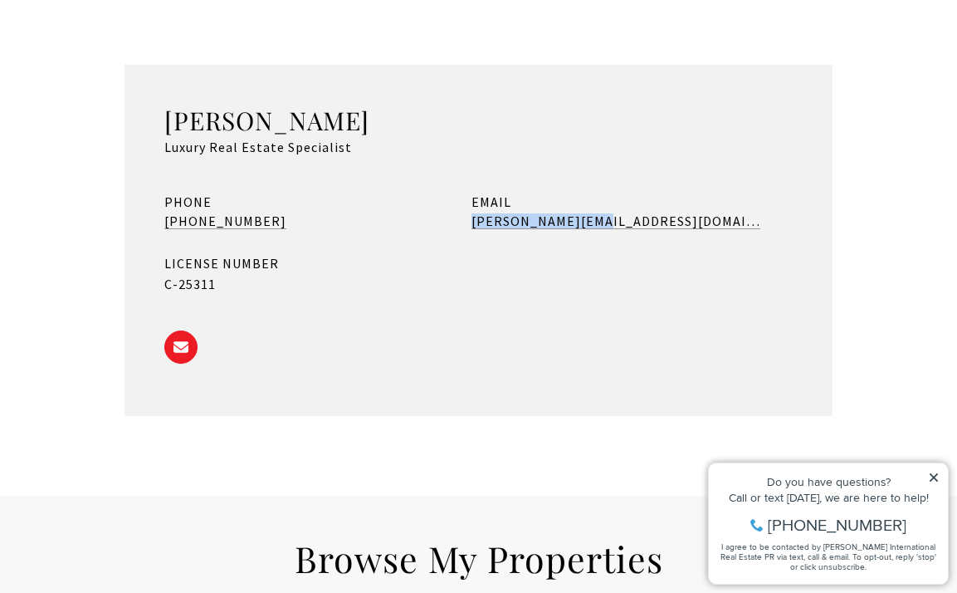
scroll to position [1397, 0]
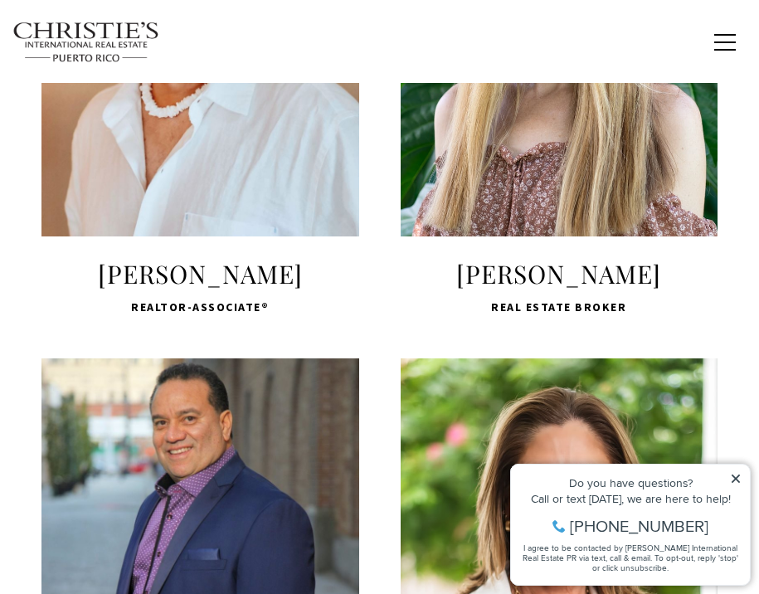
scroll to position [3499, 0]
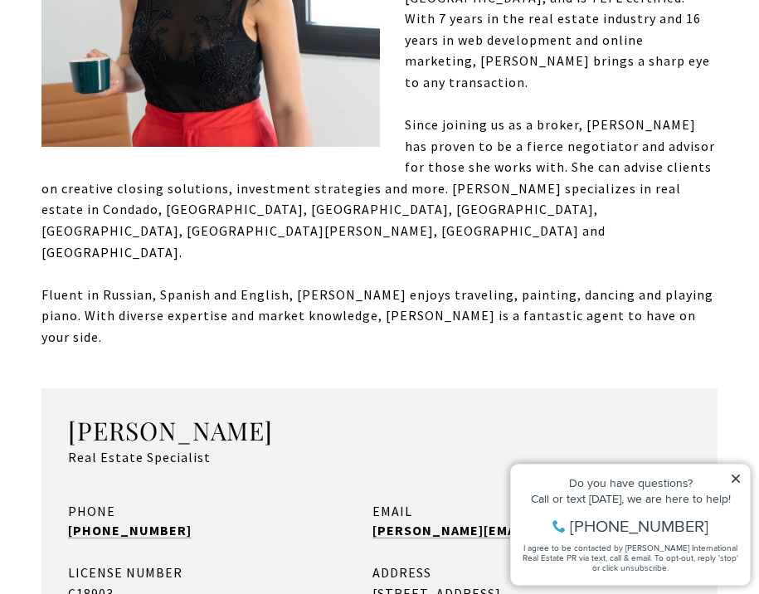
scroll to position [806, 0]
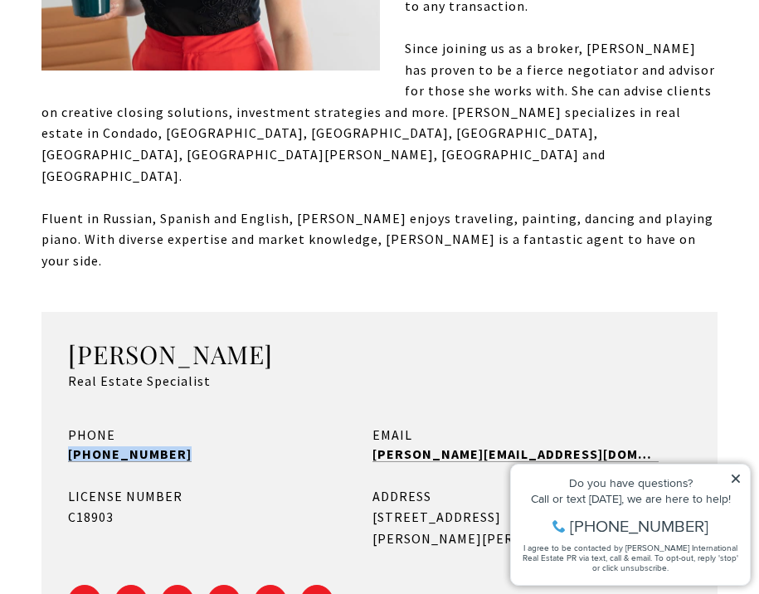
drag, startPoint x: 197, startPoint y: 368, endPoint x: 42, endPoint y: 368, distance: 154.4
click at [42, 368] on div "Lana Slobodsky Real Estate Specialist PHONE (847) 553-1238 EMAIL lana@cirepr.co…" at bounding box center [380, 484] width 676 height 345
copy link "(847) 553-1238"
click at [509, 425] on div "EMAIL lana@cirepr.com" at bounding box center [516, 447] width 287 height 44
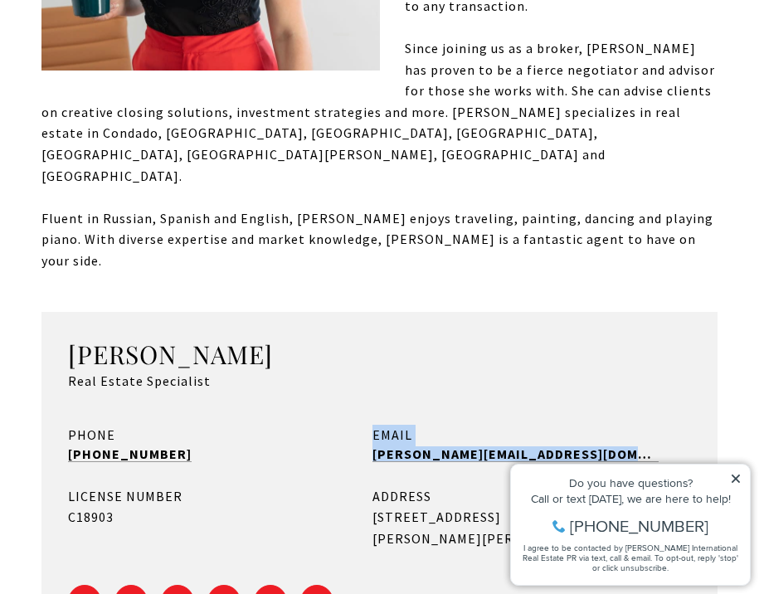
drag, startPoint x: 504, startPoint y: 363, endPoint x: 361, endPoint y: 364, distance: 142.8
click at [361, 425] on div "PHONE (847) 553-1238 EMAIL lana@cirepr.com LICENSE NUMBER C18903 ADDRESS 1904 C…" at bounding box center [379, 487] width 623 height 125
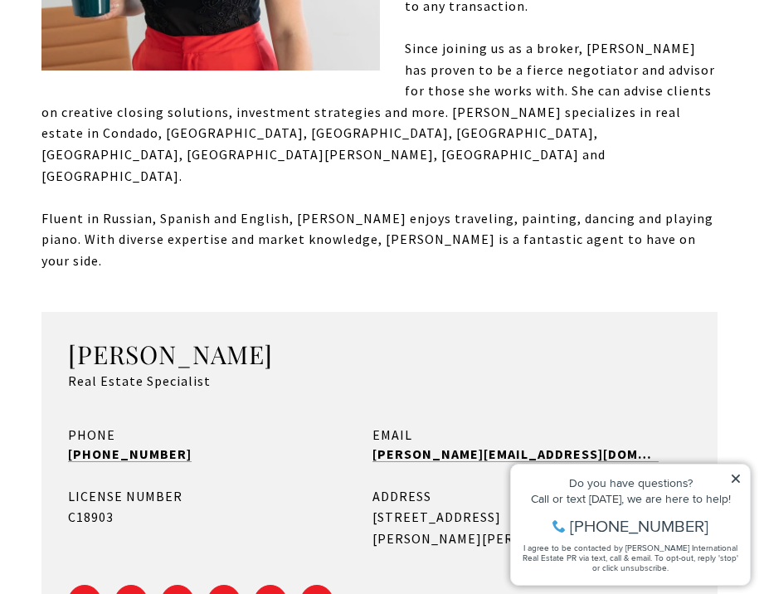
click at [503, 425] on div "EMAIL lana@cirepr.com" at bounding box center [516, 447] width 287 height 44
drag, startPoint x: 506, startPoint y: 369, endPoint x: 367, endPoint y: 367, distance: 138.6
click at [367, 425] on div "PHONE (847) 553-1238 EMAIL lana@cirepr.com LICENSE NUMBER C18903 ADDRESS 1904 C…" at bounding box center [379, 487] width 623 height 125
copy div "lana@cirepr.com"
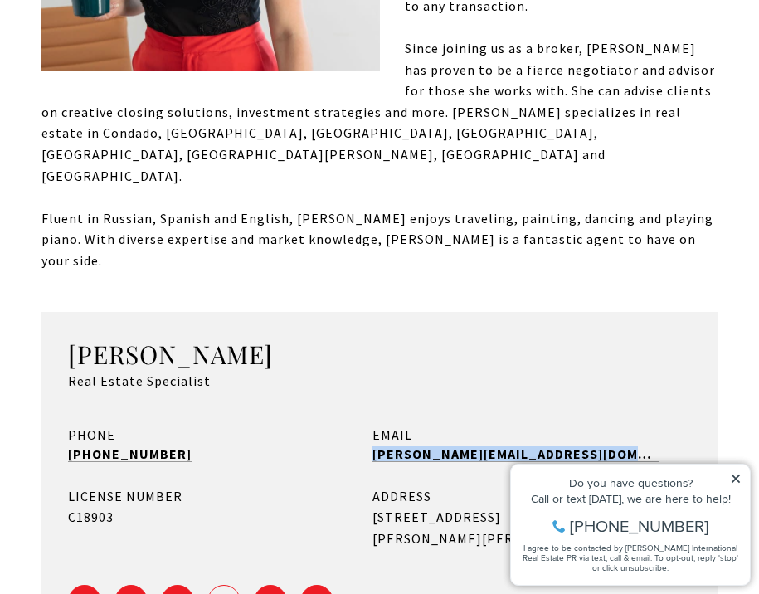
click at [219, 593] on span "LINKEDIN - open in a new tab" at bounding box center [224, 601] width 15 height 15
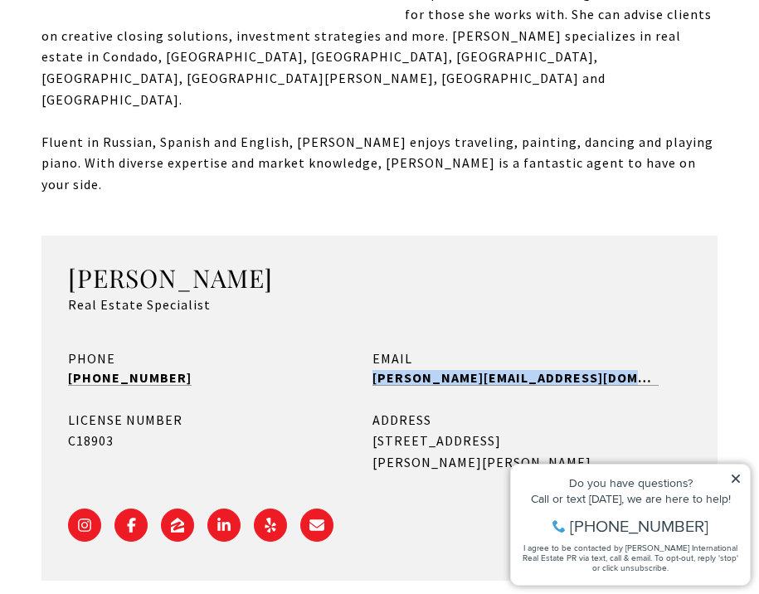
scroll to position [903, 0]
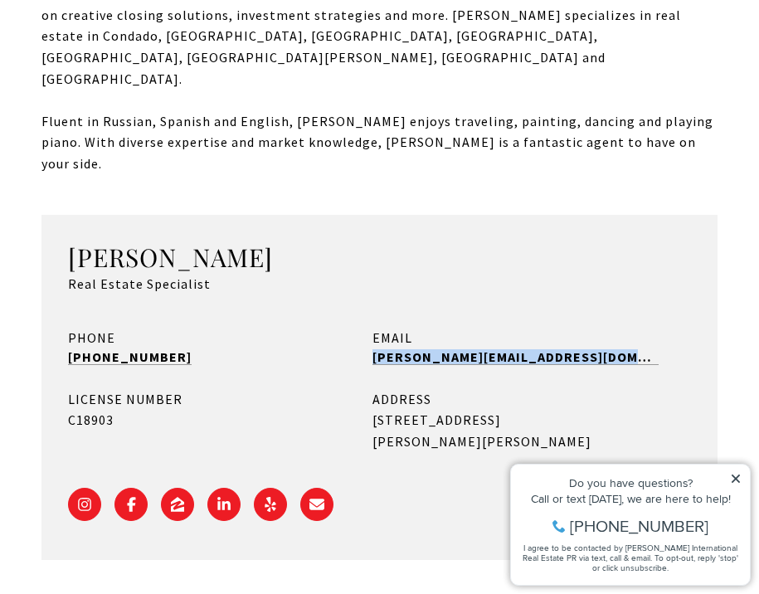
drag, startPoint x: 148, startPoint y: 339, endPoint x: 53, endPoint y: 316, distance: 97.4
click at [53, 316] on div "Lana Slobodsky Real Estate Specialist PHONE (847) 553-1238 EMAIL lana@cirepr.co…" at bounding box center [380, 387] width 676 height 345
copy div "LICENSE NUMBER C18903"
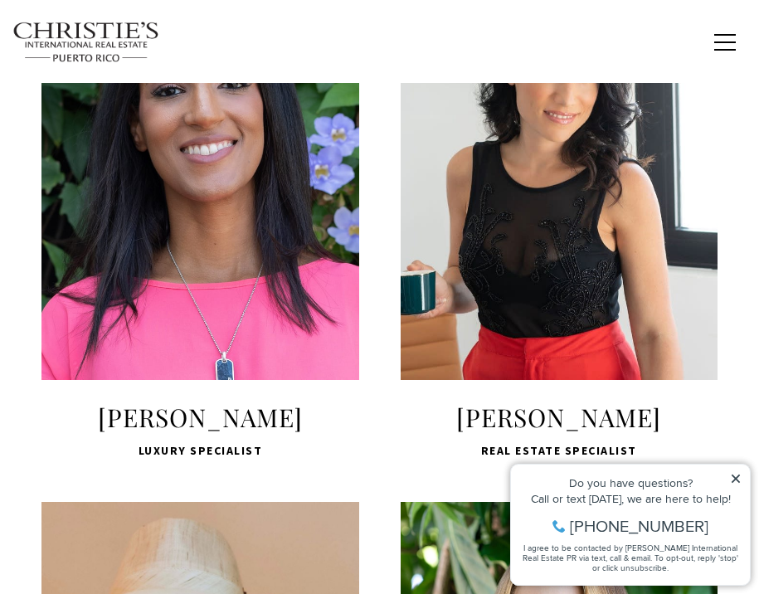
scroll to position [2767, 0]
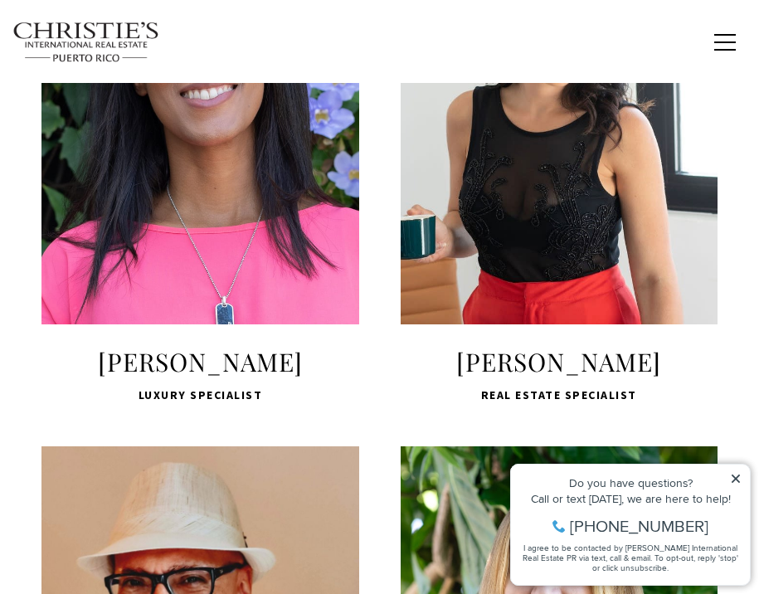
scroll to position [2876, 0]
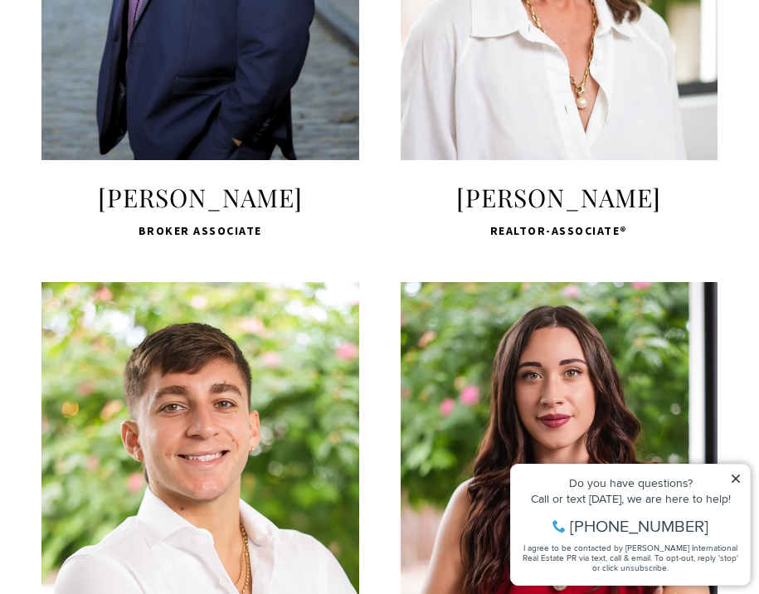
scroll to position [4135, 0]
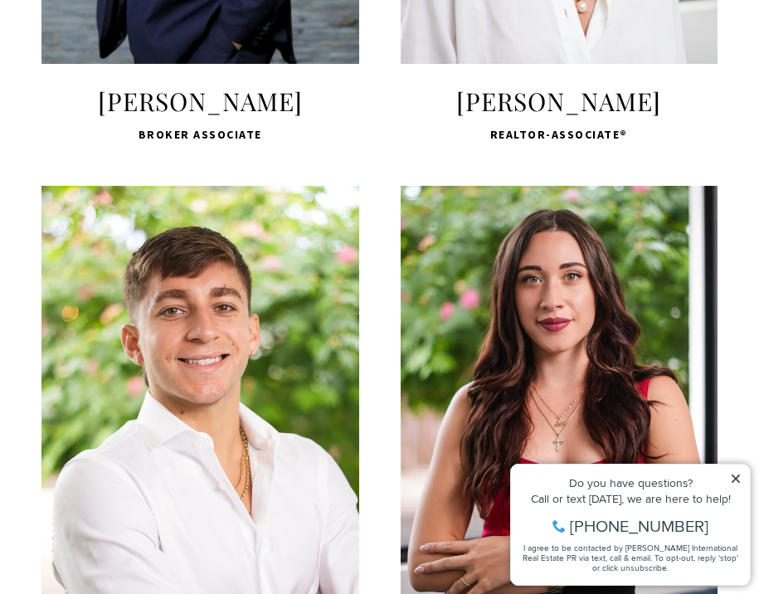
scroll to position [4222, 0]
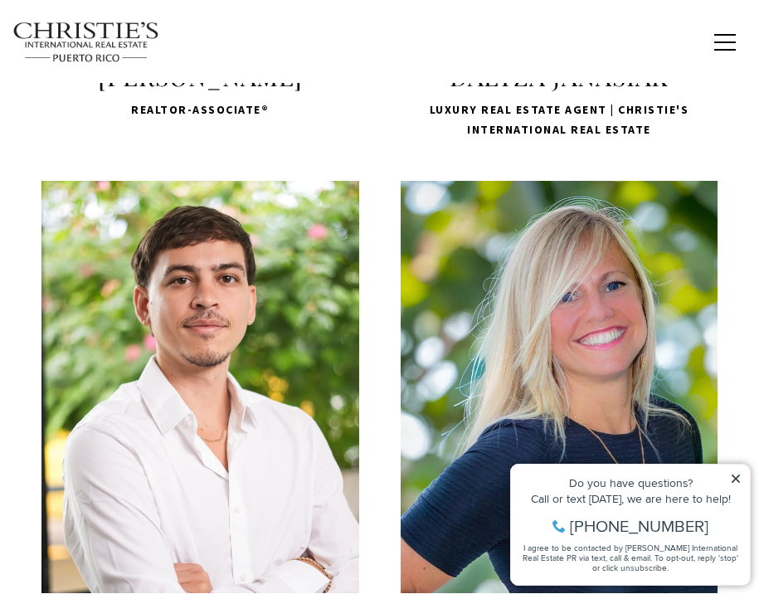
scroll to position [4769, 0]
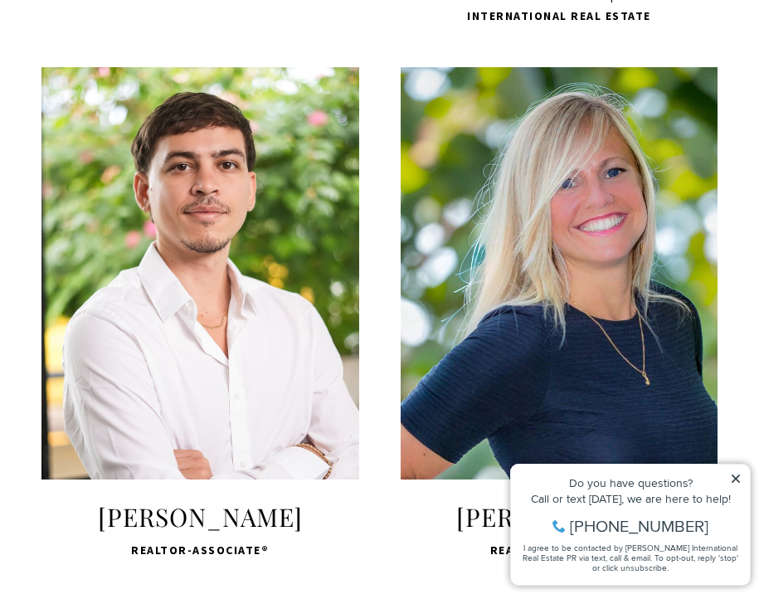
scroll to position [4831, 0]
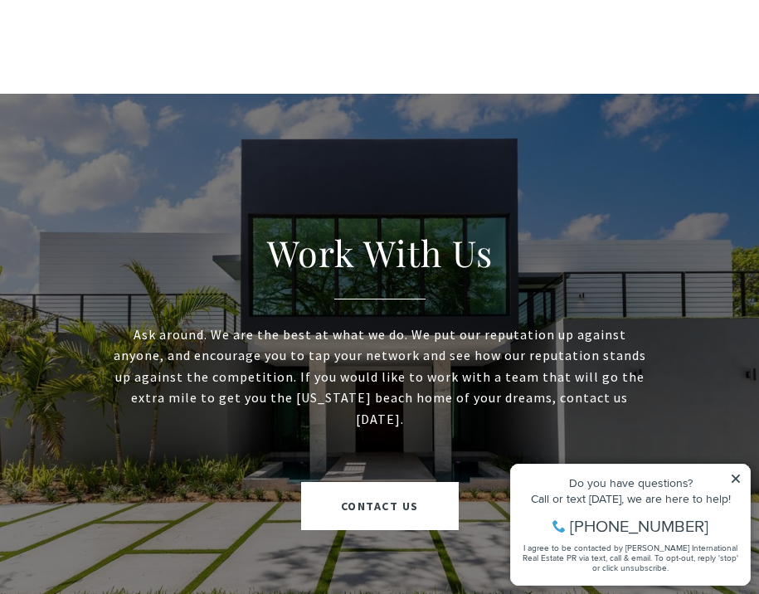
scroll to position [5526, 0]
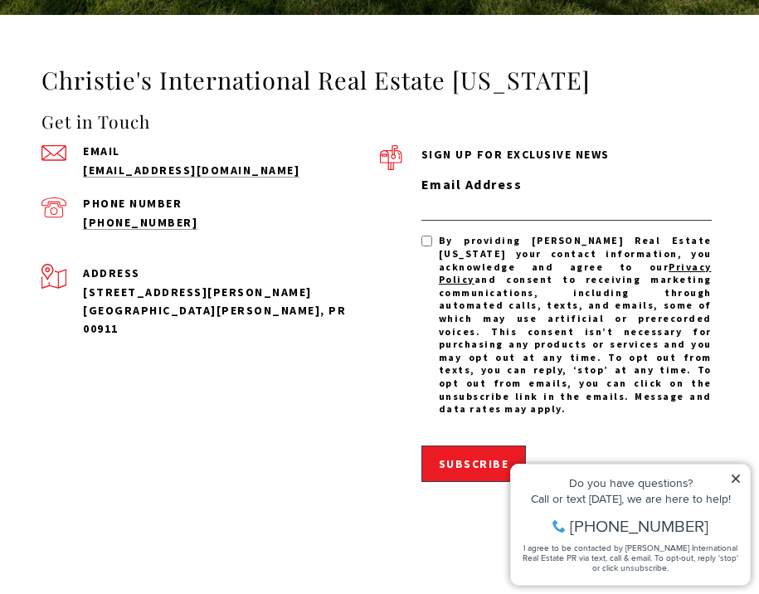
scroll to position [6122, 0]
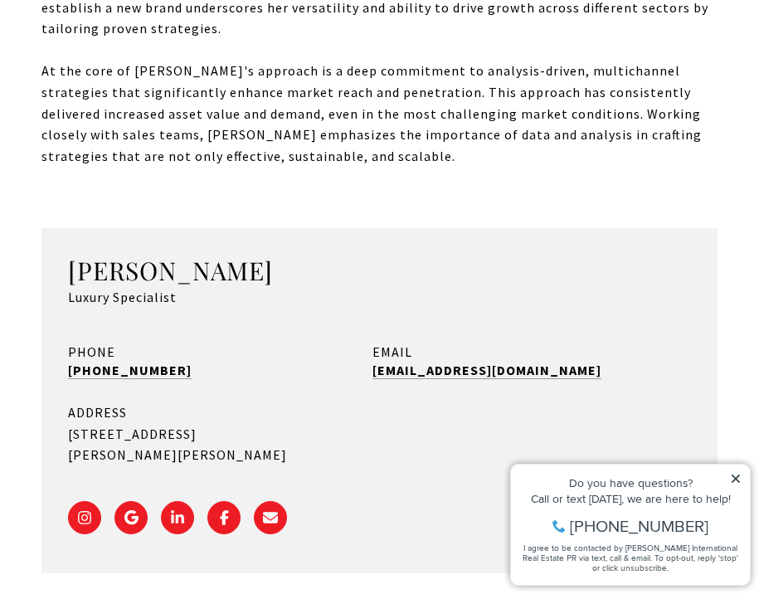
scroll to position [976, 0]
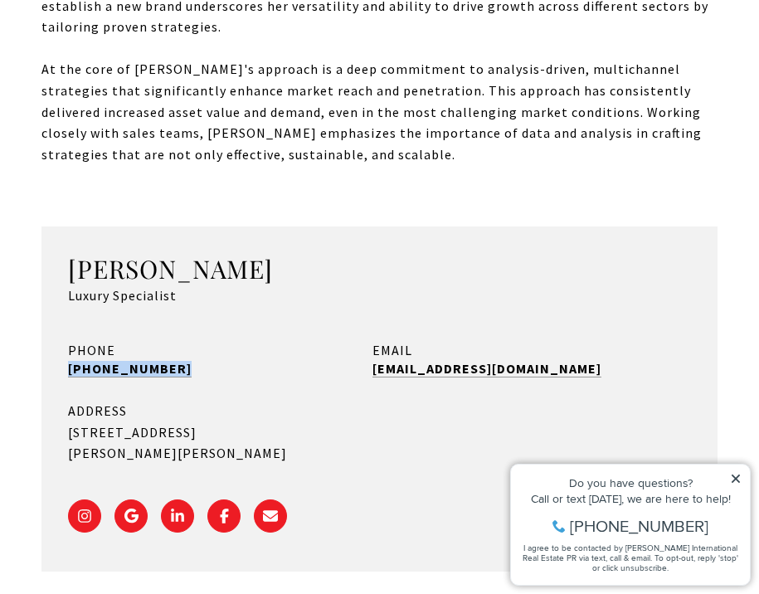
drag, startPoint x: 216, startPoint y: 295, endPoint x: 61, endPoint y: 297, distance: 154.4
click at [61, 297] on div "Athena Aronson Luxury Specialist PHONE (347) 337-1240 EMAIL athena@cirepr.com A…" at bounding box center [380, 399] width 676 height 345
copy link "(347) 337-1240"
drag, startPoint x: 525, startPoint y: 294, endPoint x: 369, endPoint y: 304, distance: 155.5
click at [369, 340] on div "PHONE (347) 337-1240 EMAIL athena@cirepr.com ADDRESS 1904 Calle McLeary, Ocean …" at bounding box center [379, 402] width 623 height 125
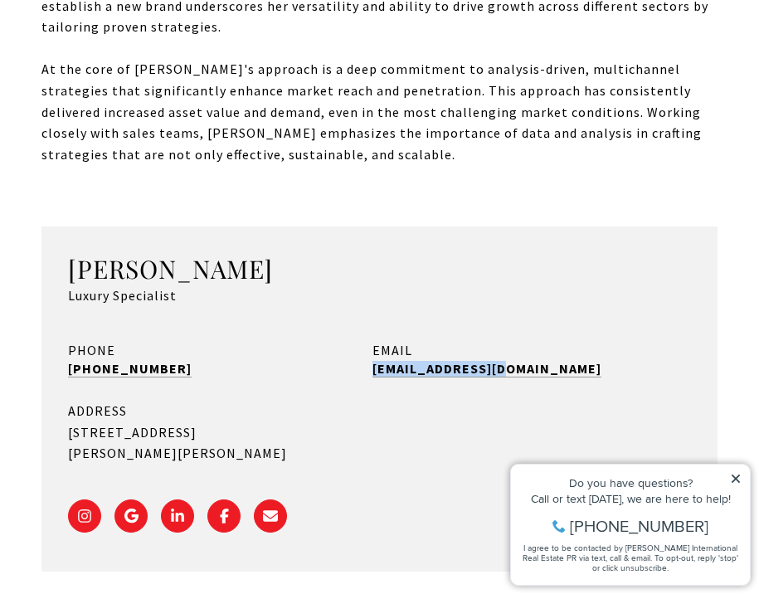
copy link "athena@cirepr.com"
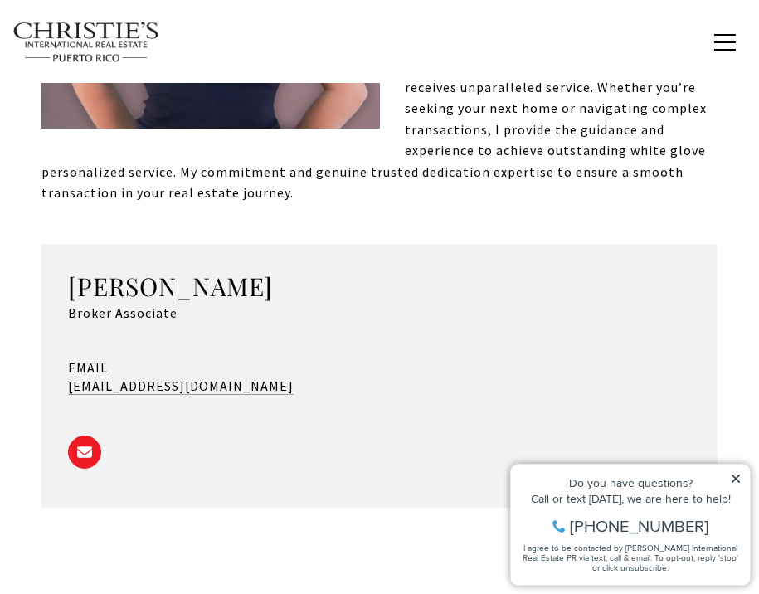
scroll to position [799, 0]
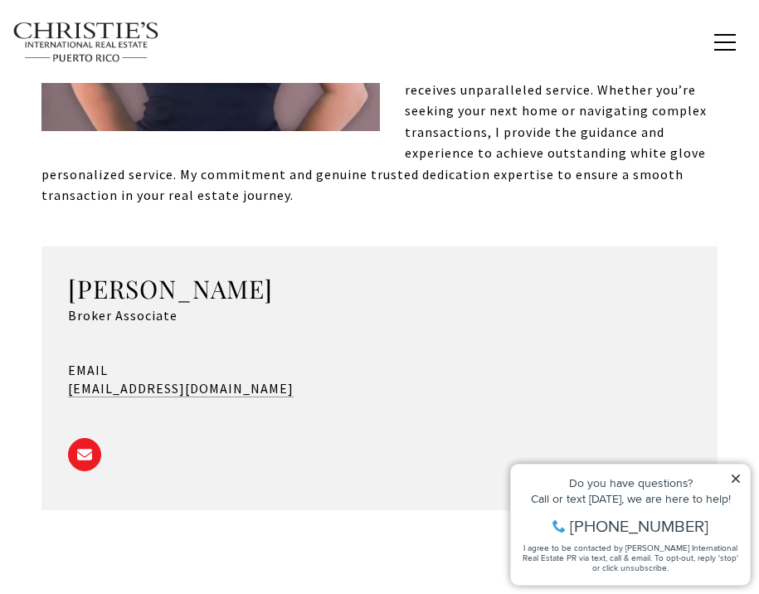
drag, startPoint x: 387, startPoint y: 371, endPoint x: 60, endPoint y: 359, distance: 327.2
click at [60, 359] on div "Alina Santana Broker Associate EMAIL ASantana@christiesrealestategroup.com" at bounding box center [380, 379] width 676 height 264
copy link "ASantana@christiesrealestategroup.com"
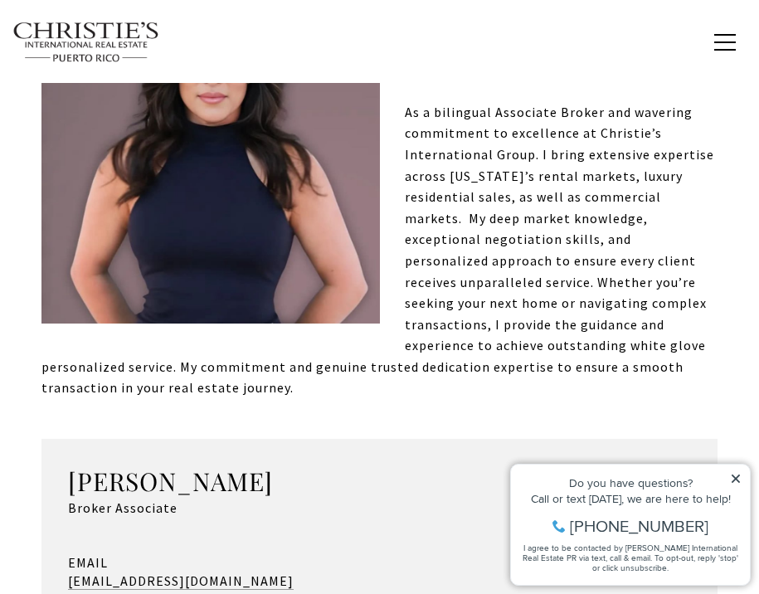
scroll to position [603, 0]
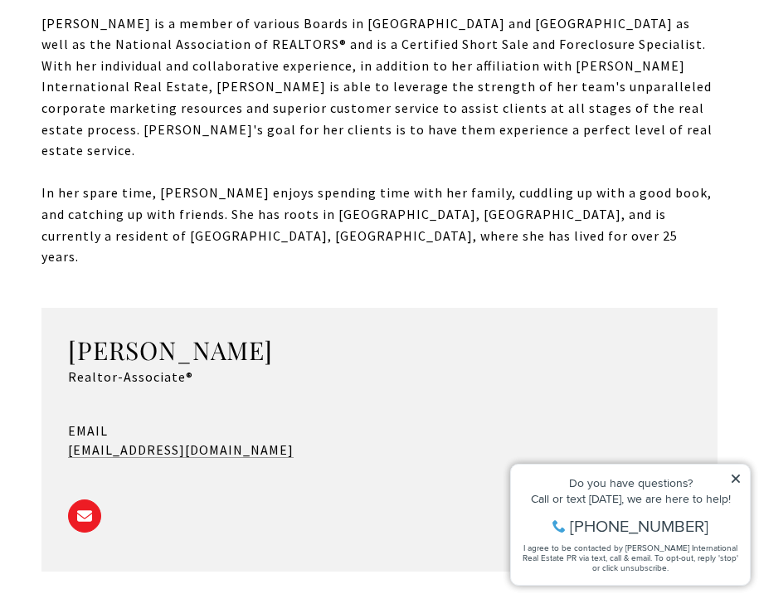
scroll to position [1335, 0]
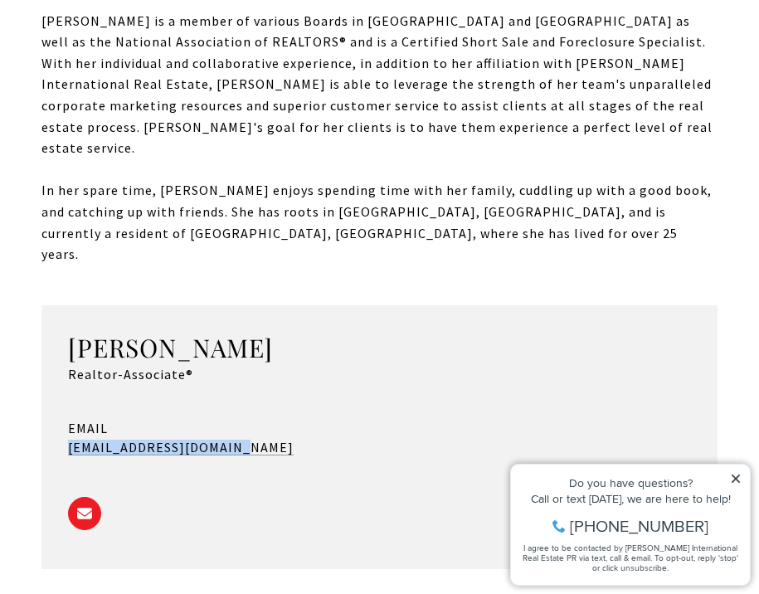
drag, startPoint x: 277, startPoint y: 309, endPoint x: 56, endPoint y: 318, distance: 221.8
click at [56, 318] on div "[PERSON_NAME] Realtor-Associate® EMAIL [EMAIL_ADDRESS][DOMAIN_NAME]" at bounding box center [380, 437] width 676 height 264
copy link "[EMAIL_ADDRESS][DOMAIN_NAME]"
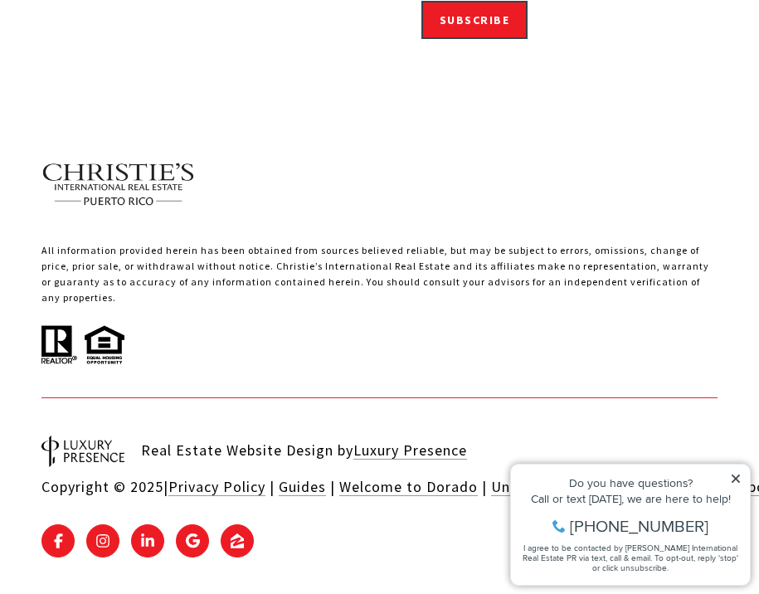
click at [398, 377] on div "Christie's International Real Estate [US_STATE] Get in Touch Email [EMAIL_ADDRE…" at bounding box center [379, 101] width 759 height 962
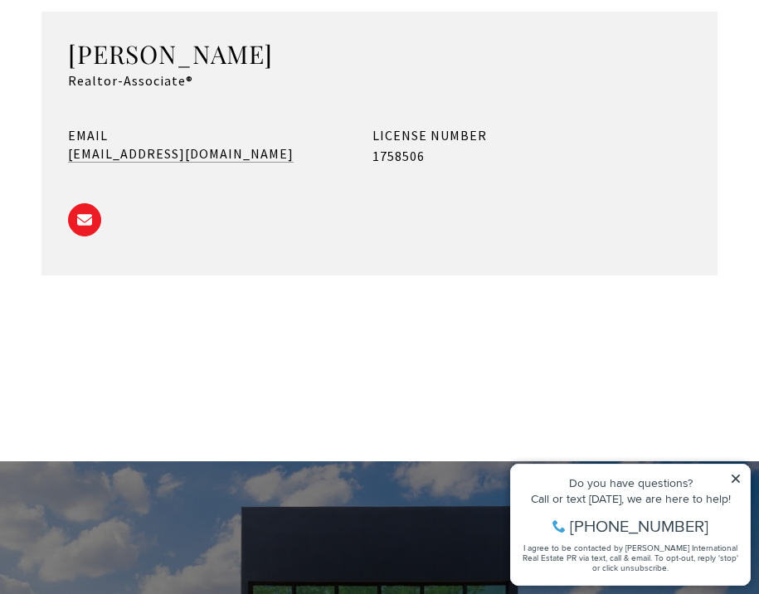
scroll to position [992, 0]
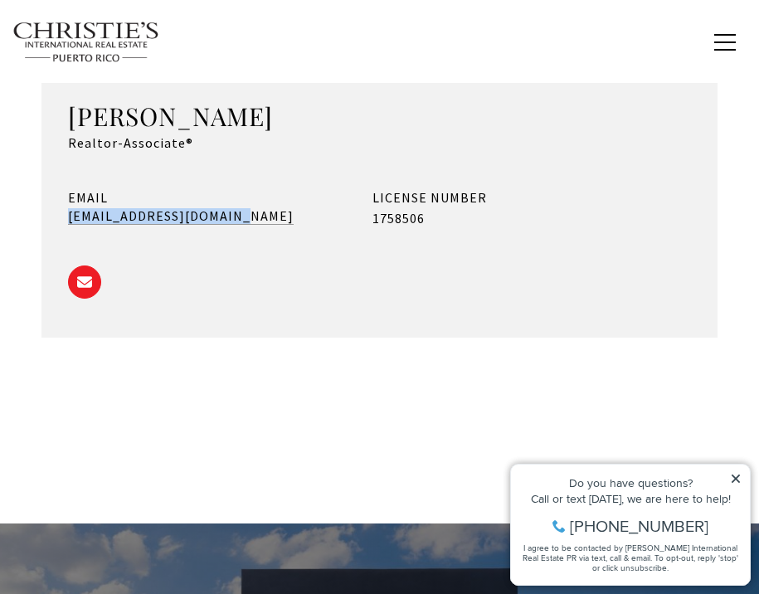
drag, startPoint x: 263, startPoint y: 217, endPoint x: 42, endPoint y: 221, distance: 221.7
click at [42, 221] on div "Mike Acevedo Realtor-Associate® EMAIL developments@cirepr.com LICENSE NUMBER 17…" at bounding box center [380, 206] width 676 height 264
copy link "[EMAIL_ADDRESS][DOMAIN_NAME]"
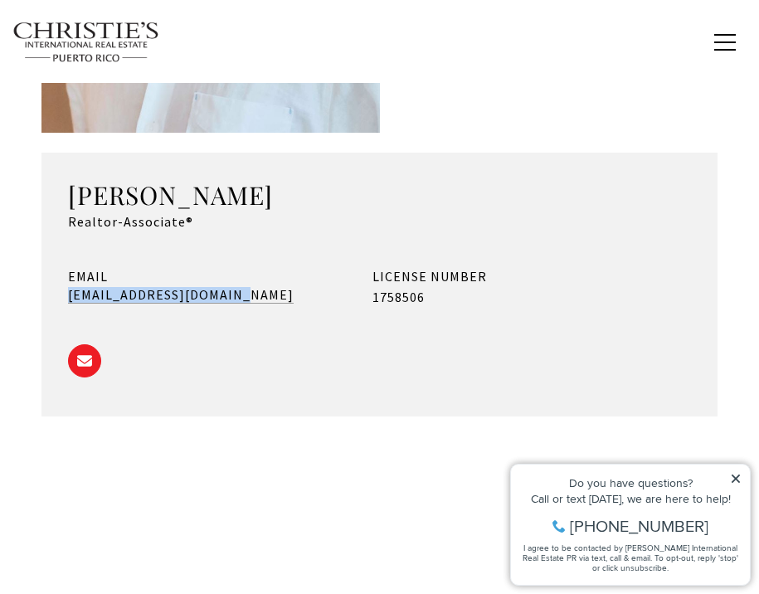
scroll to position [914, 0]
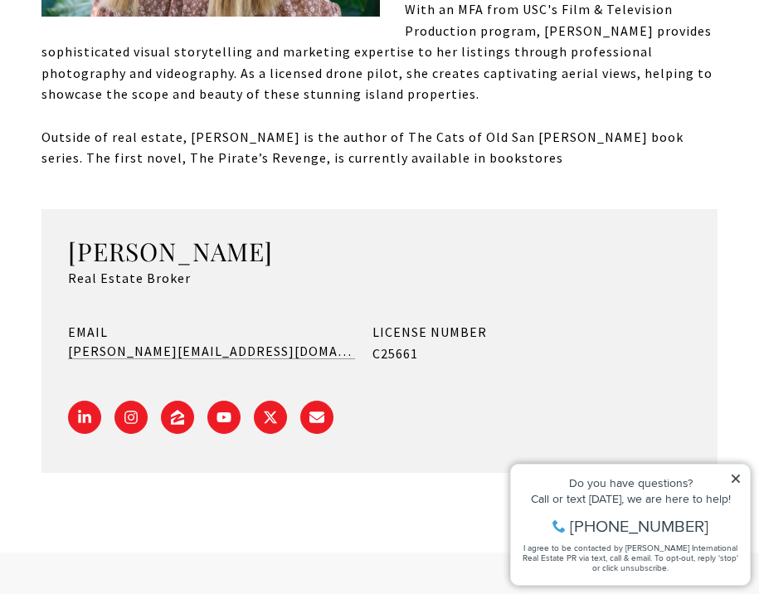
scroll to position [901, 0]
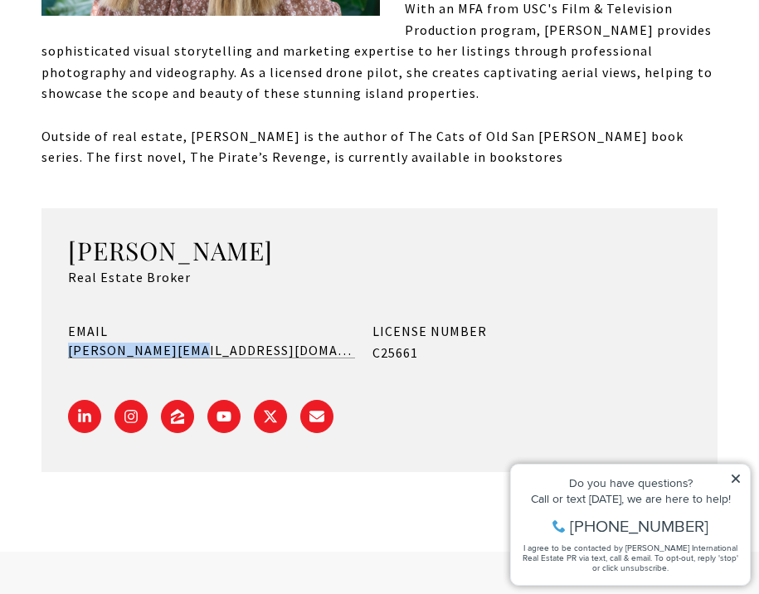
drag, startPoint x: 222, startPoint y: 301, endPoint x: 53, endPoint y: 303, distance: 168.5
click at [53, 303] on div "Monica Surrena Real Estate Broker EMAIL monica@cirepr.com LICENSE NUMBER C25661" at bounding box center [380, 340] width 676 height 264
copy link "monica@cirepr.com"
drag, startPoint x: 431, startPoint y: 318, endPoint x: 349, endPoint y: 277, distance: 90.9
click at [349, 321] on div "EMAIL monica@cirepr.com LICENSE NUMBER C25661" at bounding box center [379, 343] width 623 height 44
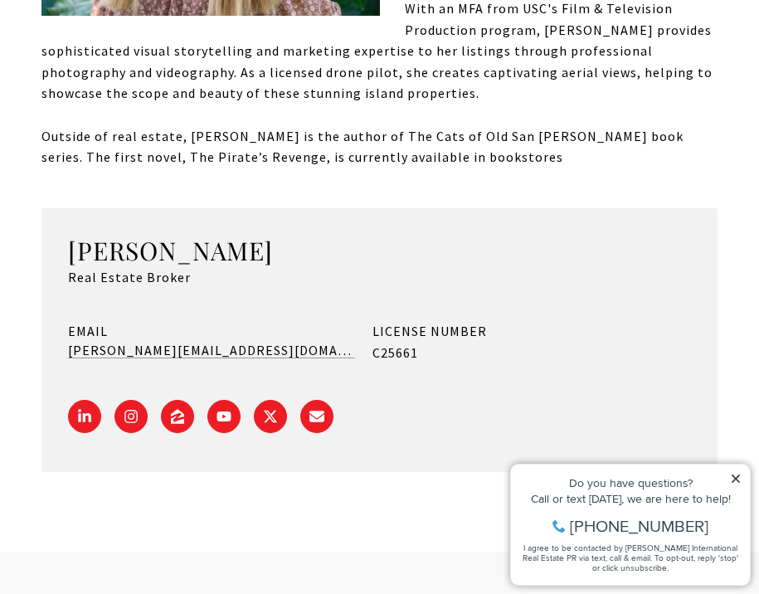
click at [465, 320] on div "Monica Surrena Real Estate Broker EMAIL monica@cirepr.com LICENSE NUMBER C25661" at bounding box center [380, 340] width 676 height 264
drag, startPoint x: 436, startPoint y: 310, endPoint x: 364, endPoint y: 293, distance: 73.5
click at [364, 321] on div "EMAIL monica@cirepr.com LICENSE NUMBER C25661" at bounding box center [379, 343] width 623 height 44
copy div "LICENSE NUMBER C25661"
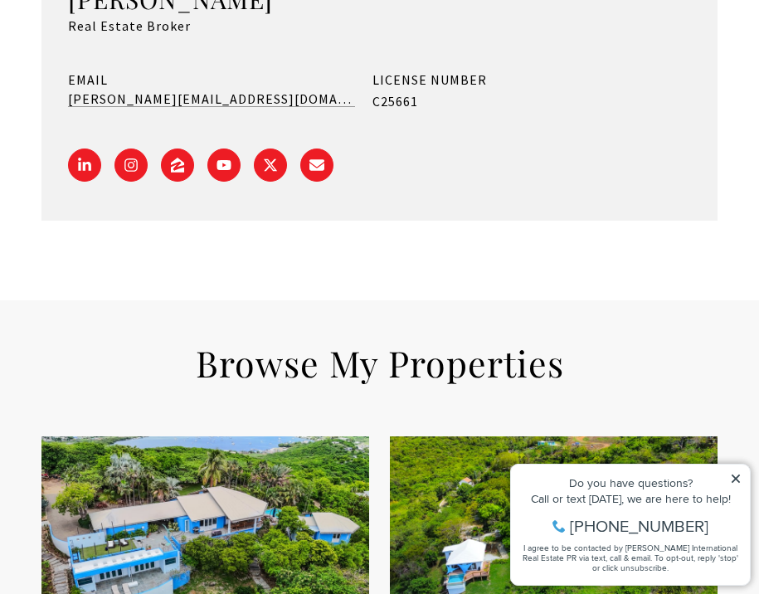
scroll to position [1155, 0]
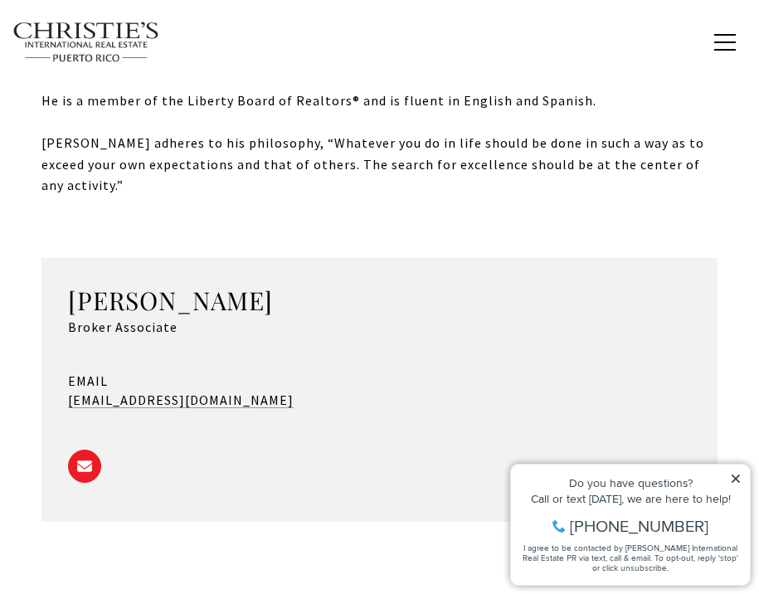
scroll to position [1223, 0]
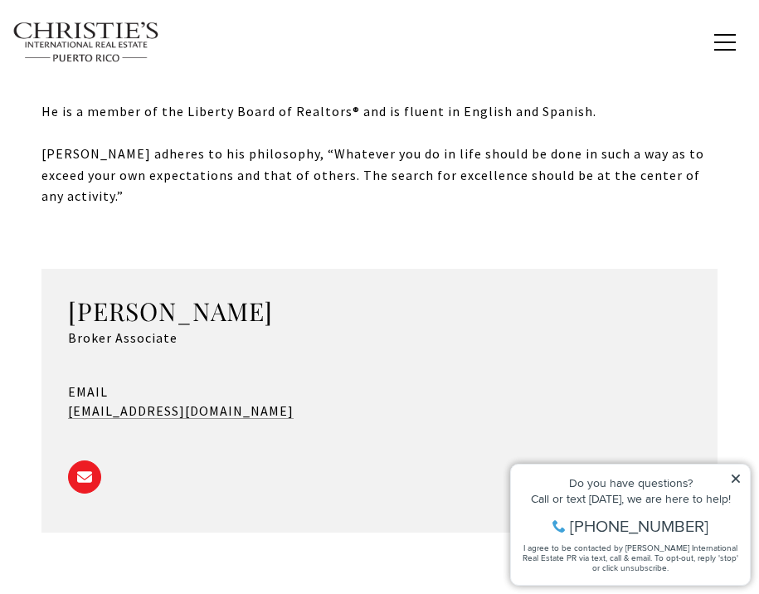
click at [554, 350] on div "[PERSON_NAME] Broker Associate EMAIL [EMAIL_ADDRESS][DOMAIN_NAME]" at bounding box center [380, 401] width 676 height 264
drag, startPoint x: 276, startPoint y: 315, endPoint x: 66, endPoint y: 317, distance: 210.0
click at [66, 317] on div "[PERSON_NAME] Broker Associate EMAIL [EMAIL_ADDRESS][DOMAIN_NAME]" at bounding box center [380, 401] width 676 height 264
copy link "developments@cirepr.com"
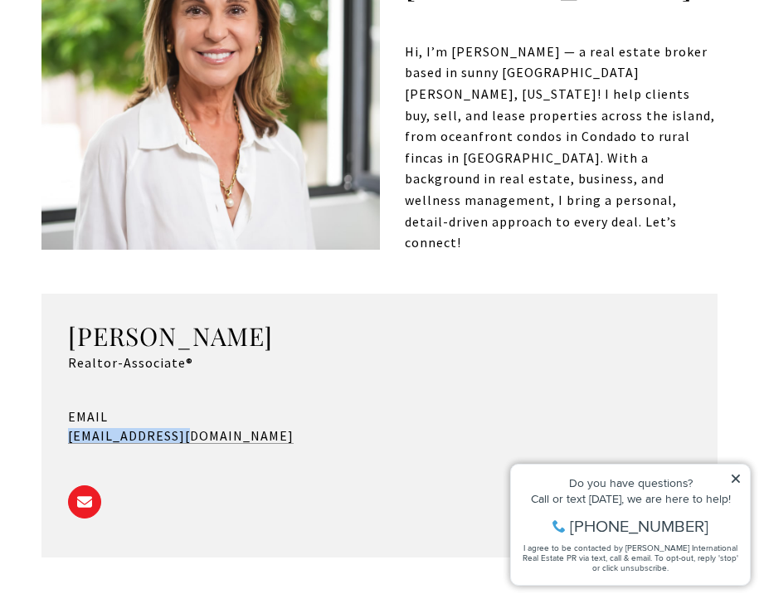
drag, startPoint x: 225, startPoint y: 412, endPoint x: 39, endPoint y: 418, distance: 186.1
click at [39, 418] on div "Meet [PERSON_NAME], I’m [PERSON_NAME] — a real estate broker based in sunny [GE…" at bounding box center [379, 234] width 759 height 806
copy link "[EMAIL_ADDRESS][DOMAIN_NAME]"
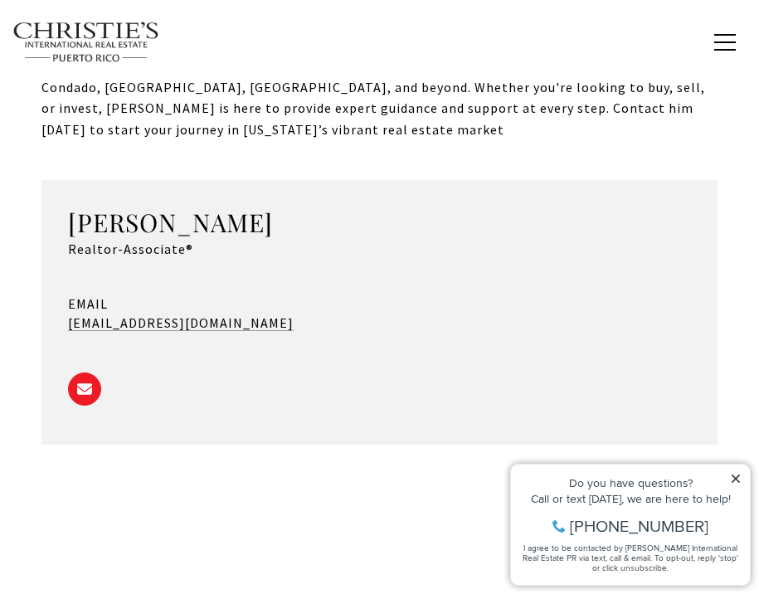
scroll to position [829, 0]
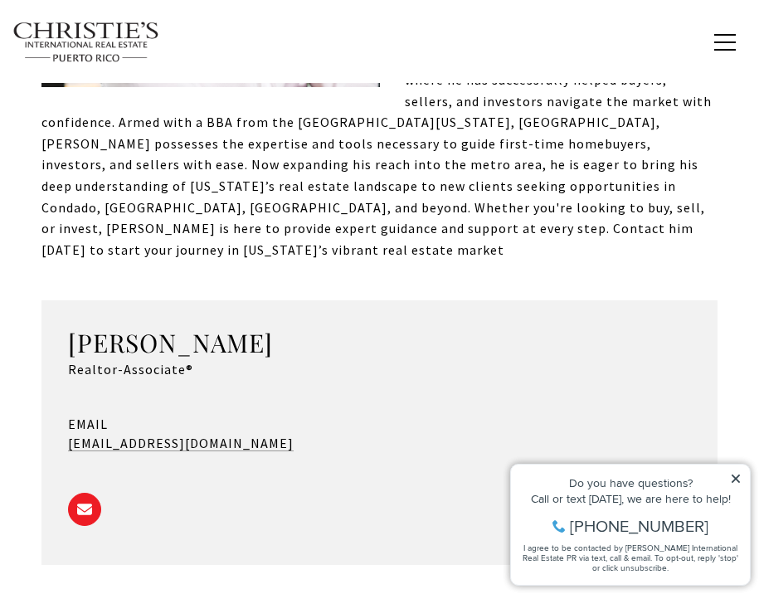
click at [454, 485] on ul at bounding box center [379, 506] width 623 height 42
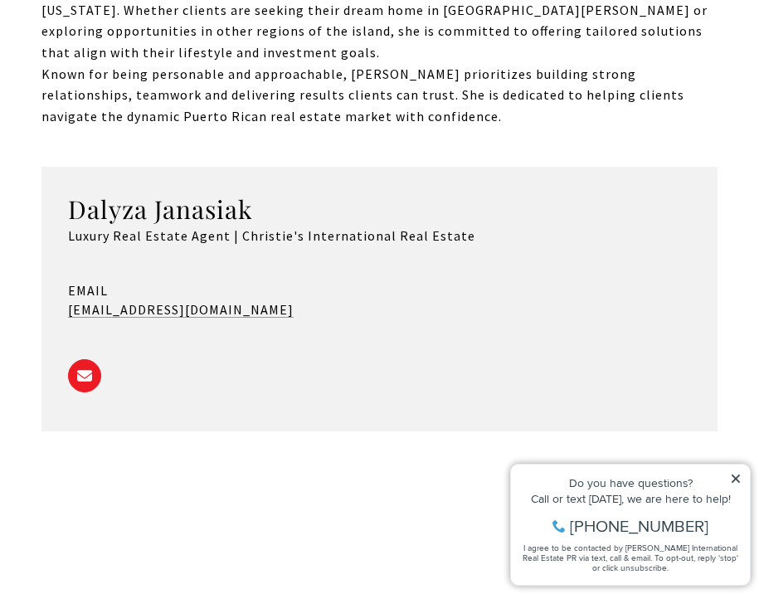
click at [355, 300] on div "Dalyza Janasiak Luxury Real Estate Agent | Christie's International Real Estate…" at bounding box center [380, 299] width 676 height 264
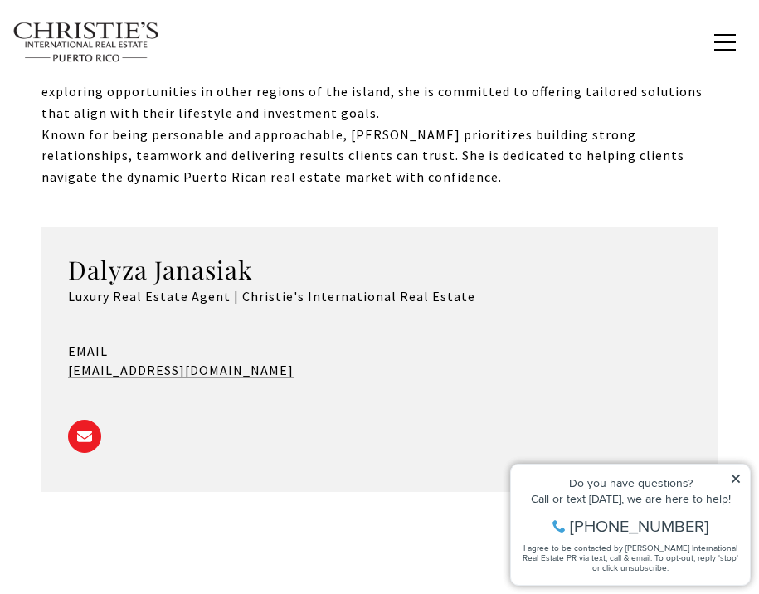
scroll to position [862, 0]
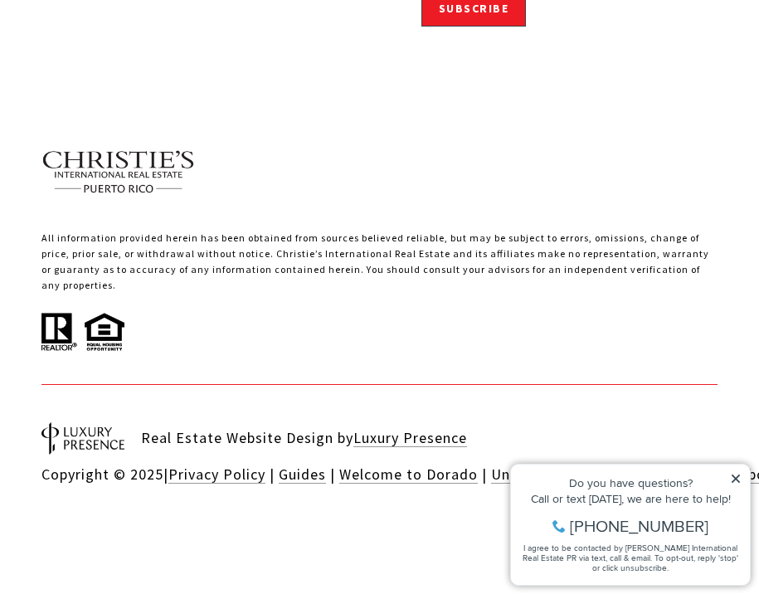
scroll to position [7412, 0]
